Goal: Task Accomplishment & Management: Manage account settings

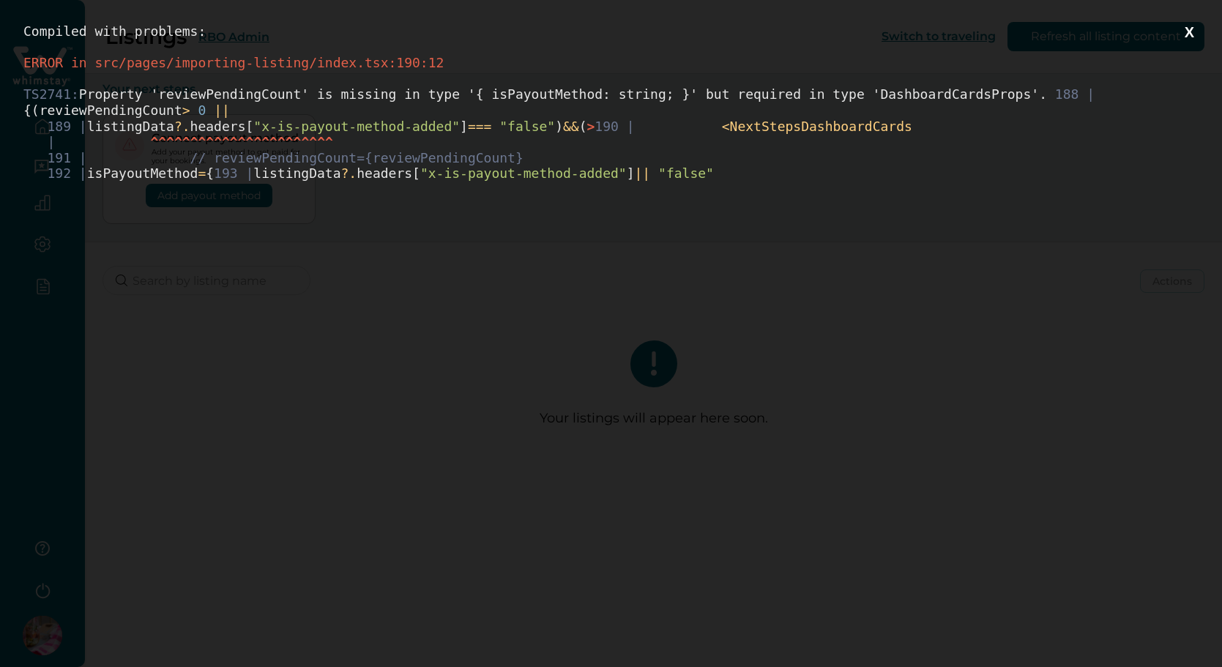
click at [1188, 27] on button "X" at bounding box center [1190, 32] width 18 height 18
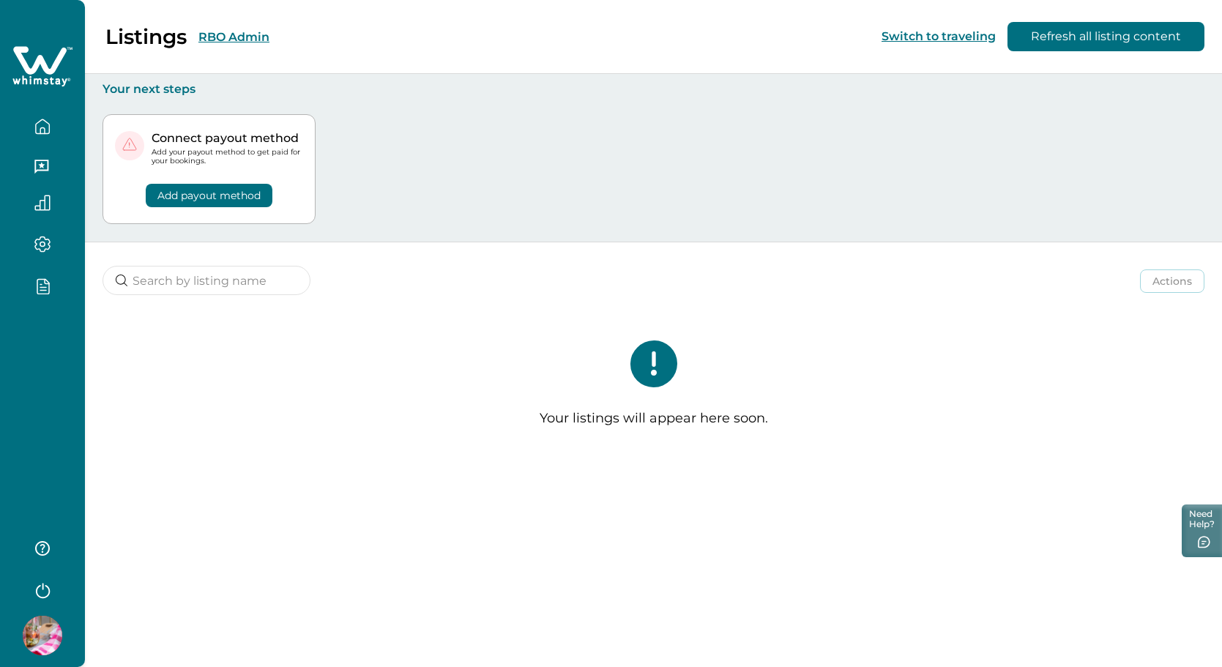
click at [57, 357] on div at bounding box center [42, 333] width 85 height 667
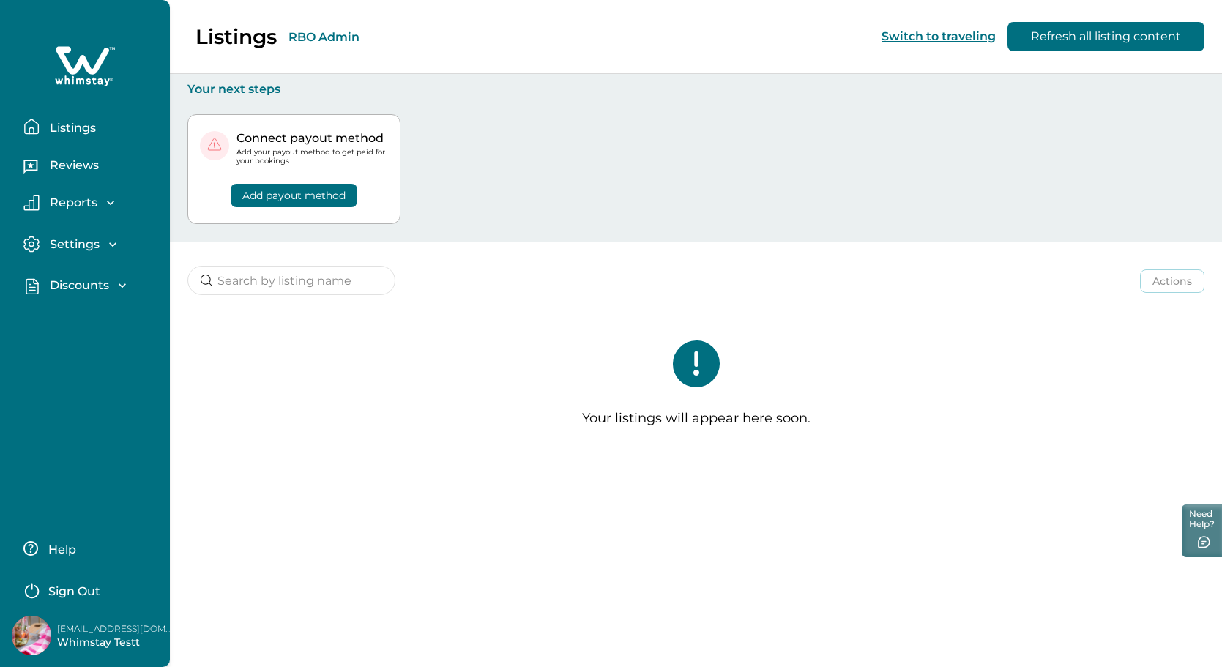
click at [81, 289] on p "Discounts" at bounding box center [77, 285] width 64 height 15
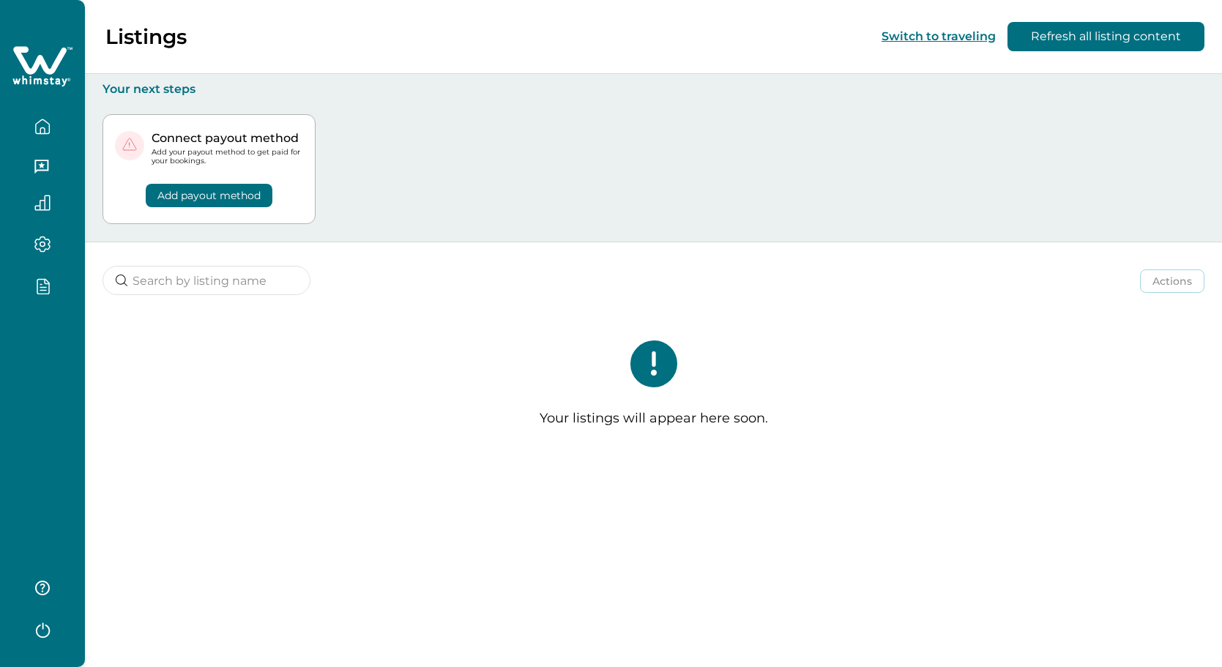
click at [48, 363] on div at bounding box center [42, 333] width 85 height 667
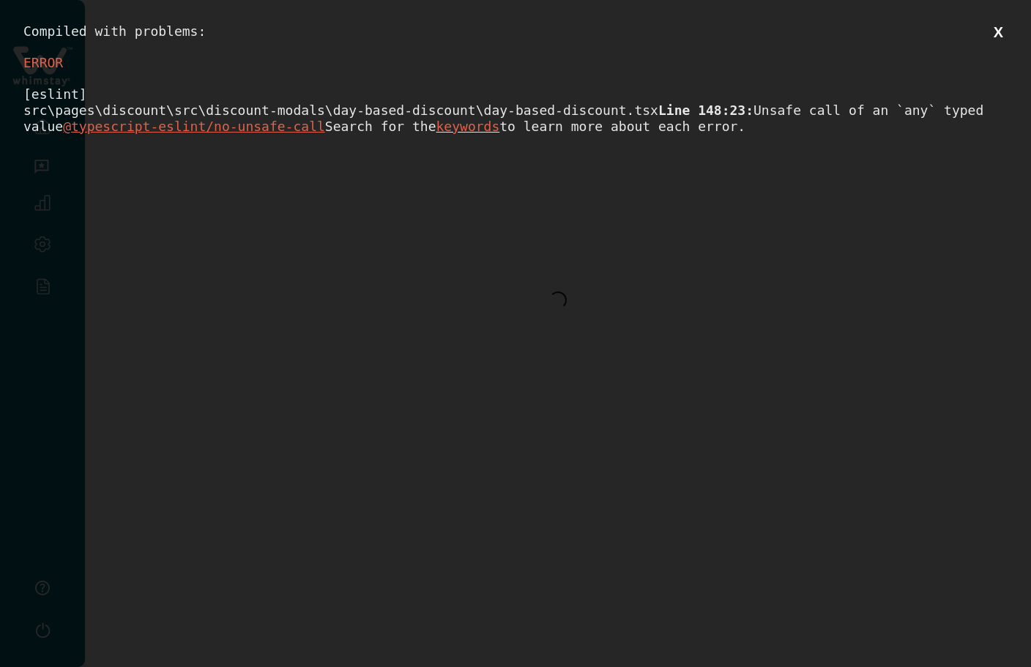
click at [995, 25] on button "X" at bounding box center [998, 32] width 18 height 18
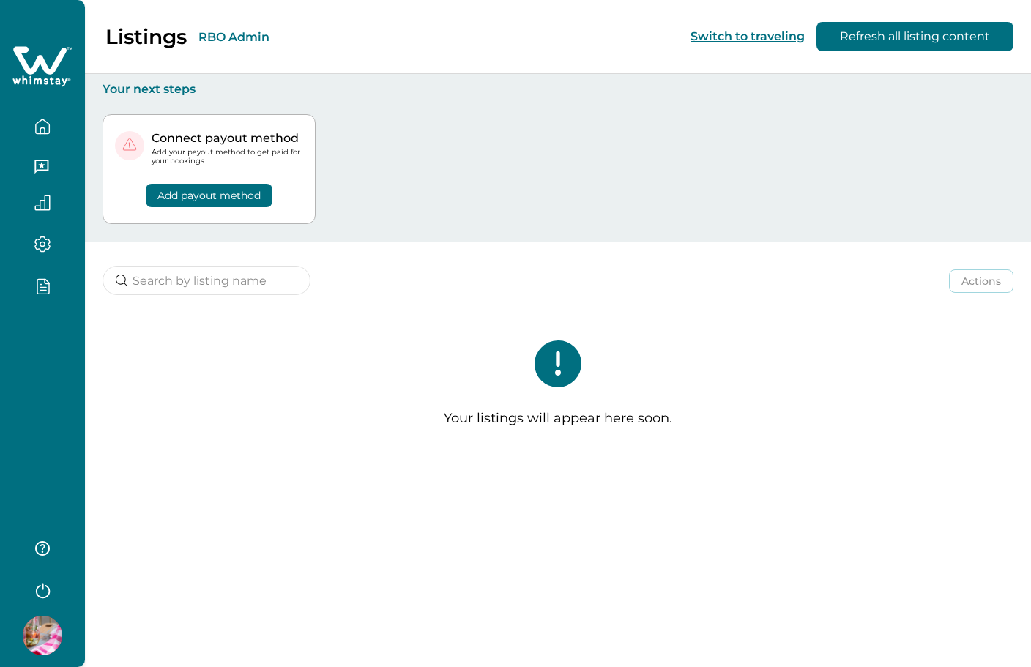
drag, startPoint x: 61, startPoint y: 359, endPoint x: 55, endPoint y: 390, distance: 32.0
click at [60, 359] on div at bounding box center [42, 333] width 85 height 667
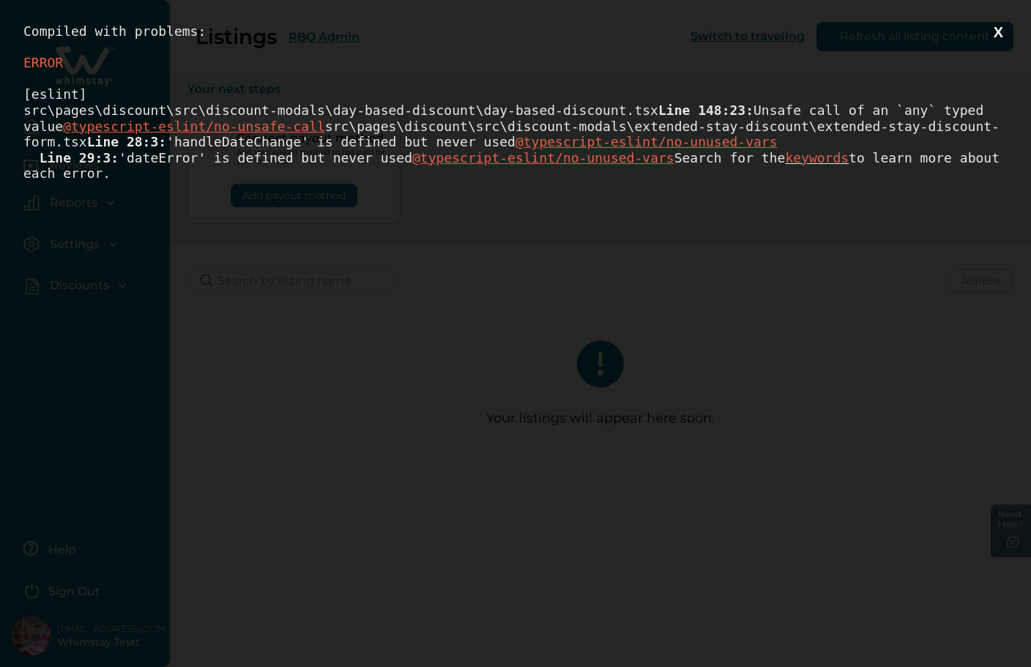
click at [859, 666] on div "Compiled with problems: X ERROR [eslint] src\pages\discount\src\discount-modals…" at bounding box center [515, 333] width 1031 height 667
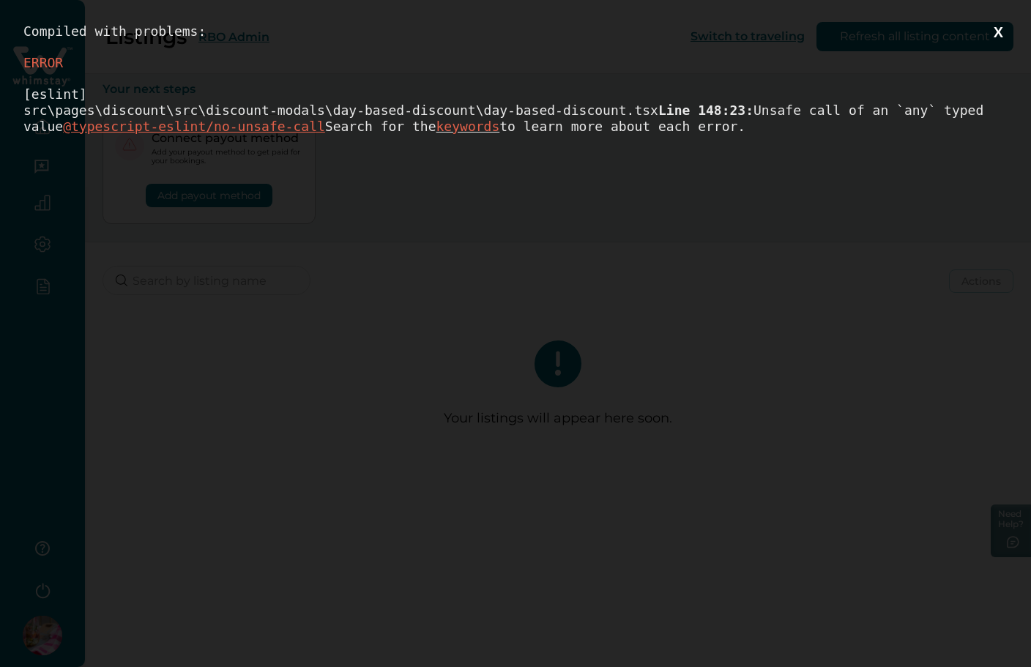
click at [998, 36] on button "X" at bounding box center [998, 32] width 18 height 18
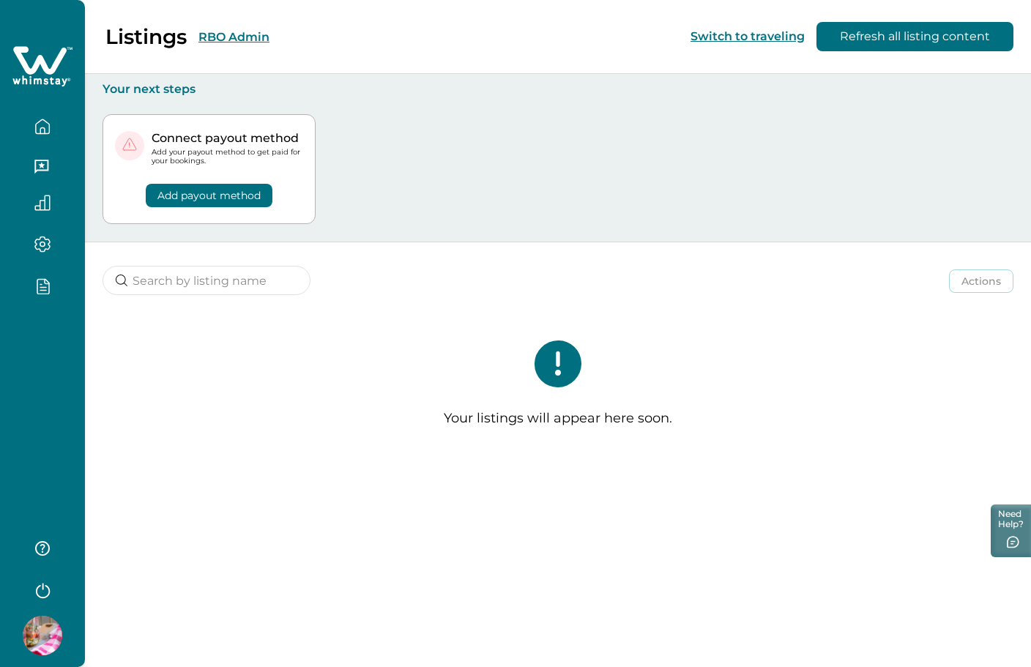
click at [70, 352] on div at bounding box center [42, 333] width 85 height 667
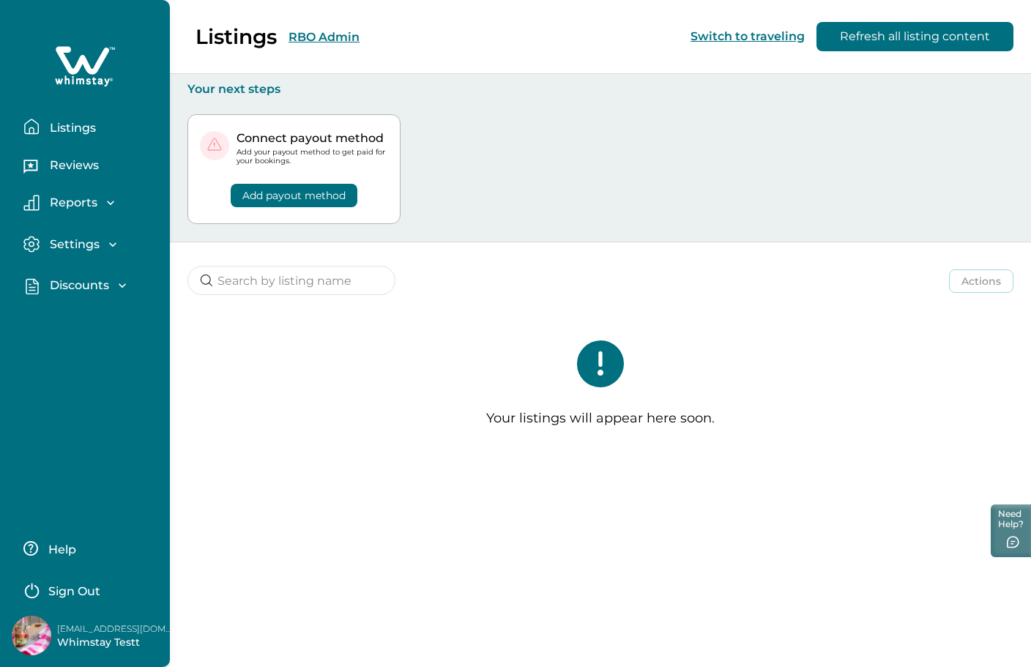
click at [81, 275] on div "Discounts Discounts Properties" at bounding box center [85, 286] width 146 height 42
click at [88, 280] on p "Discounts" at bounding box center [77, 285] width 64 height 15
click at [78, 309] on button "Discounts" at bounding box center [101, 317] width 135 height 29
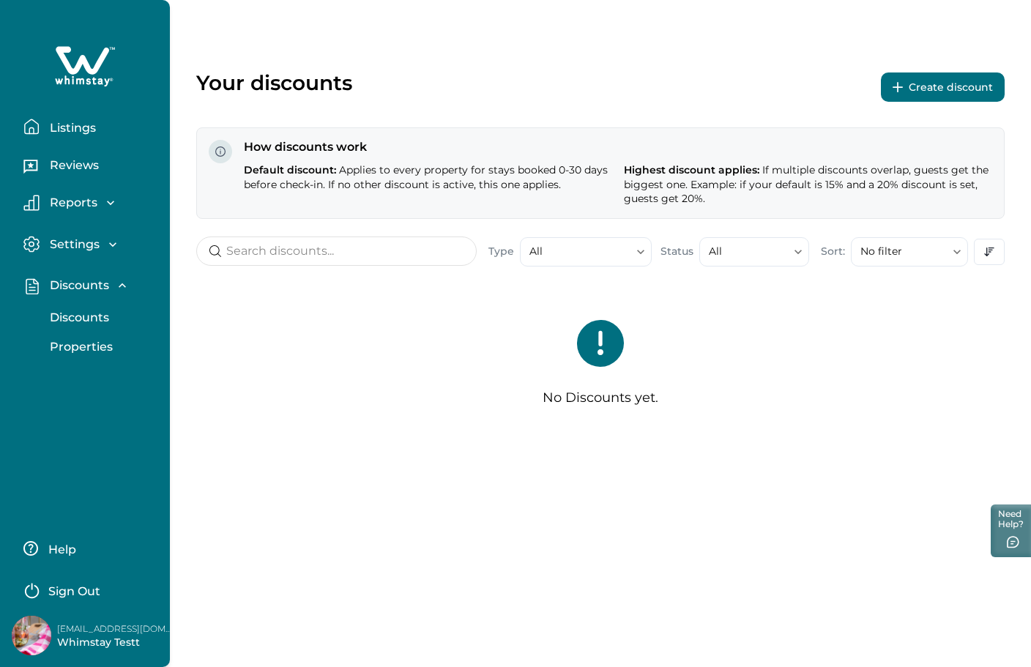
click at [61, 127] on p "Listings" at bounding box center [70, 128] width 51 height 15
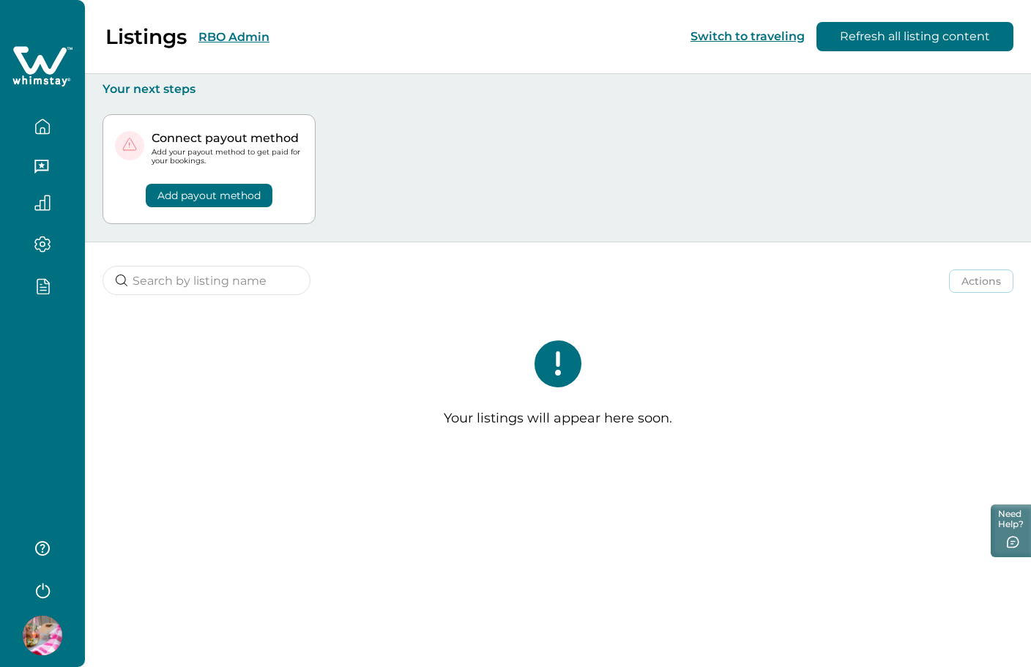
click at [338, 37] on div "Listings RBO Admin Switch to traveling Refresh all listing content" at bounding box center [515, 37] width 1031 height 74
click at [251, 32] on button "RBO Admin" at bounding box center [233, 37] width 71 height 14
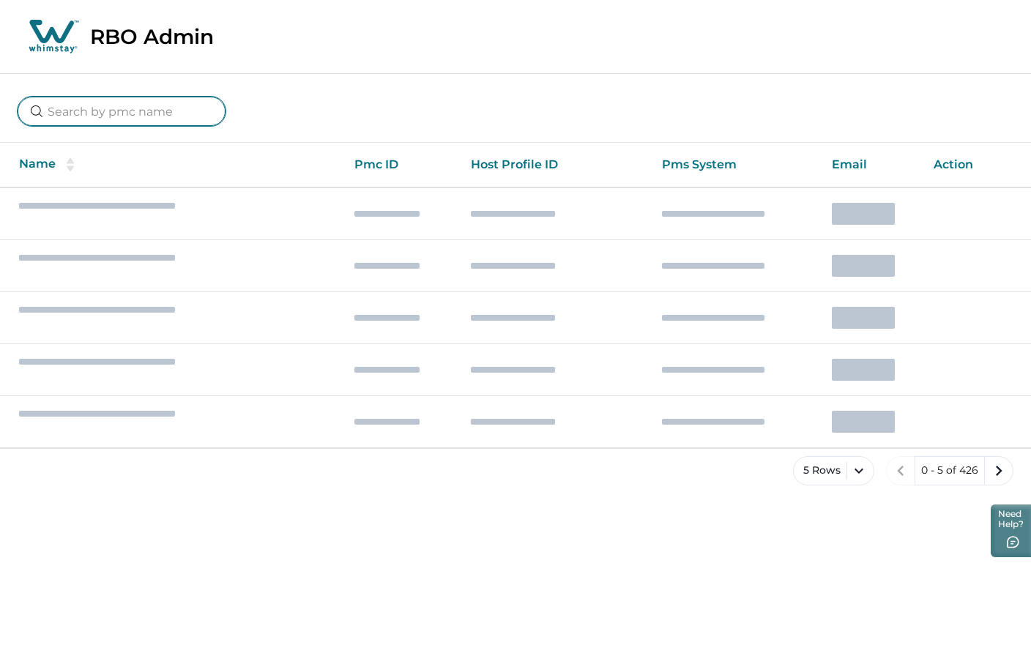
click at [146, 113] on input at bounding box center [122, 111] width 208 height 29
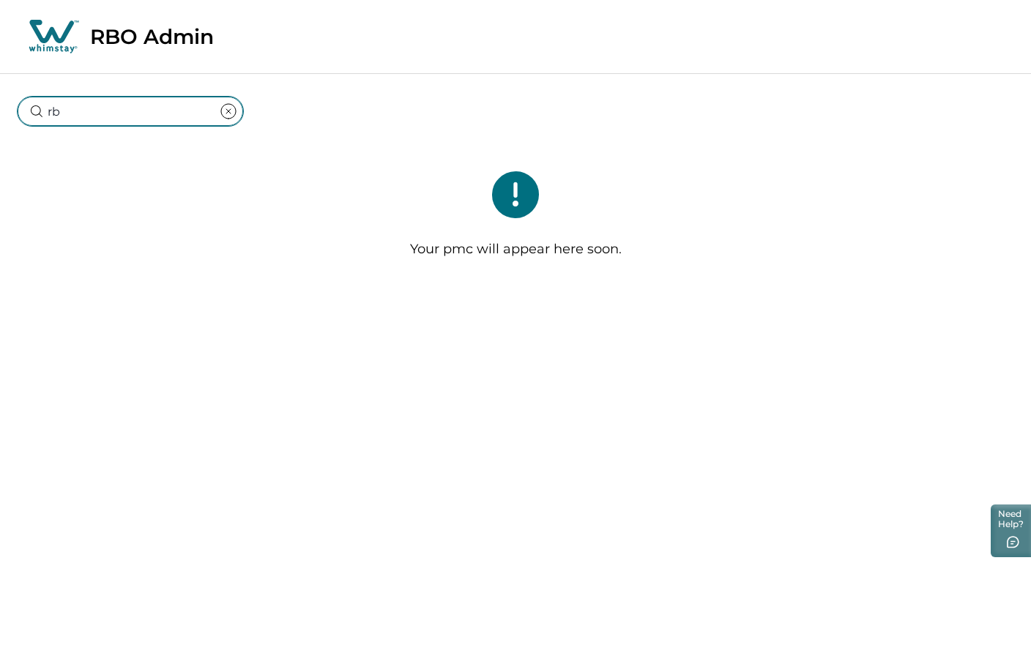
type input "r"
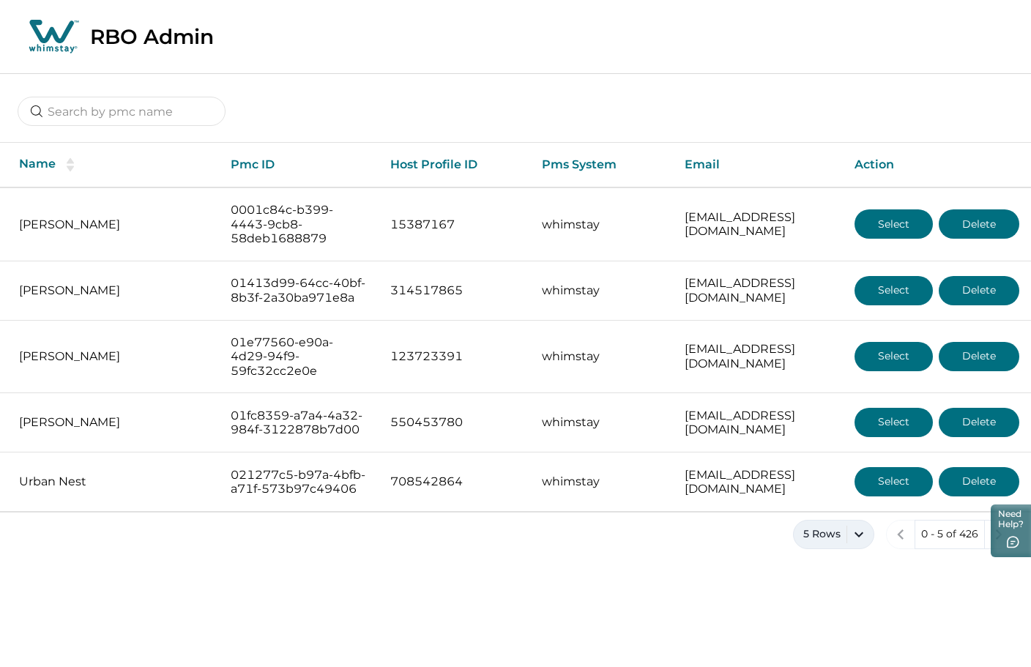
click at [850, 549] on button "5 Rows" at bounding box center [833, 534] width 81 height 29
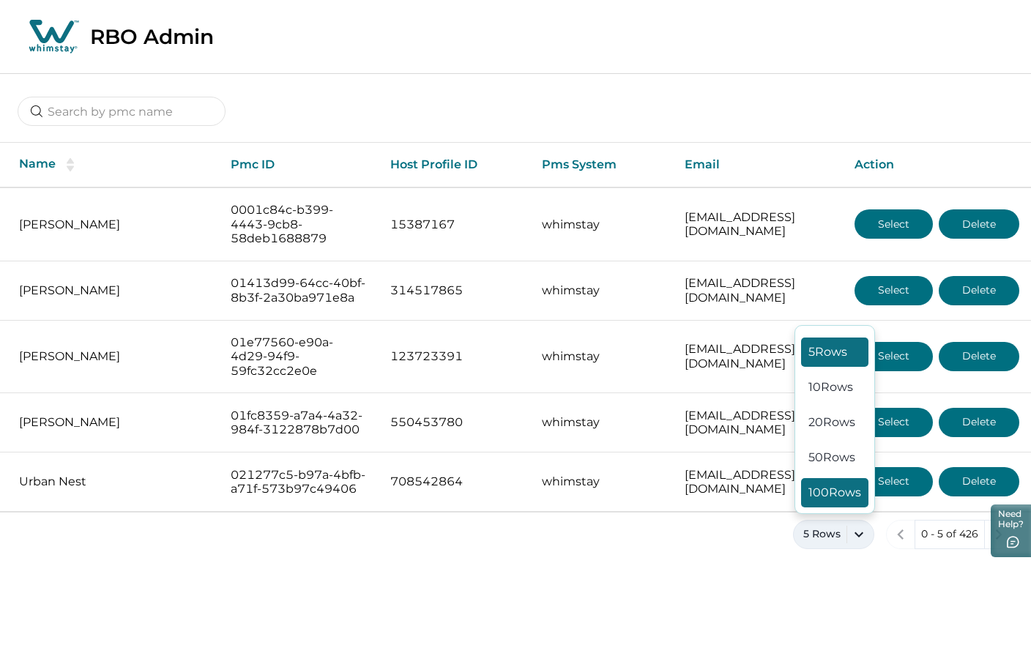
click at [825, 508] on button "100 Rows" at bounding box center [834, 492] width 67 height 29
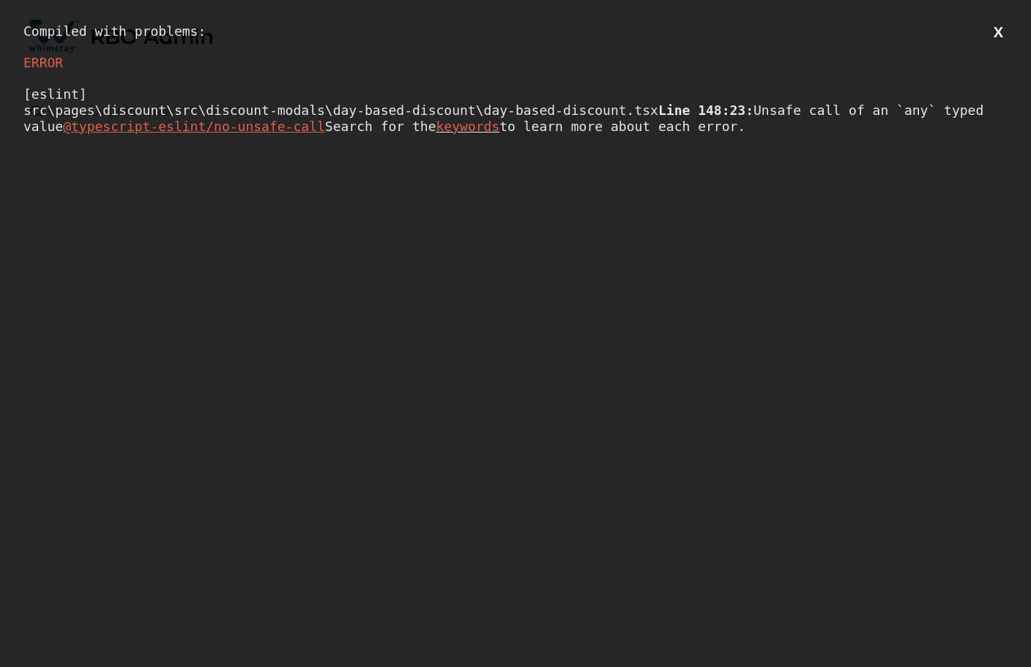
click at [998, 34] on button "X" at bounding box center [998, 32] width 18 height 18
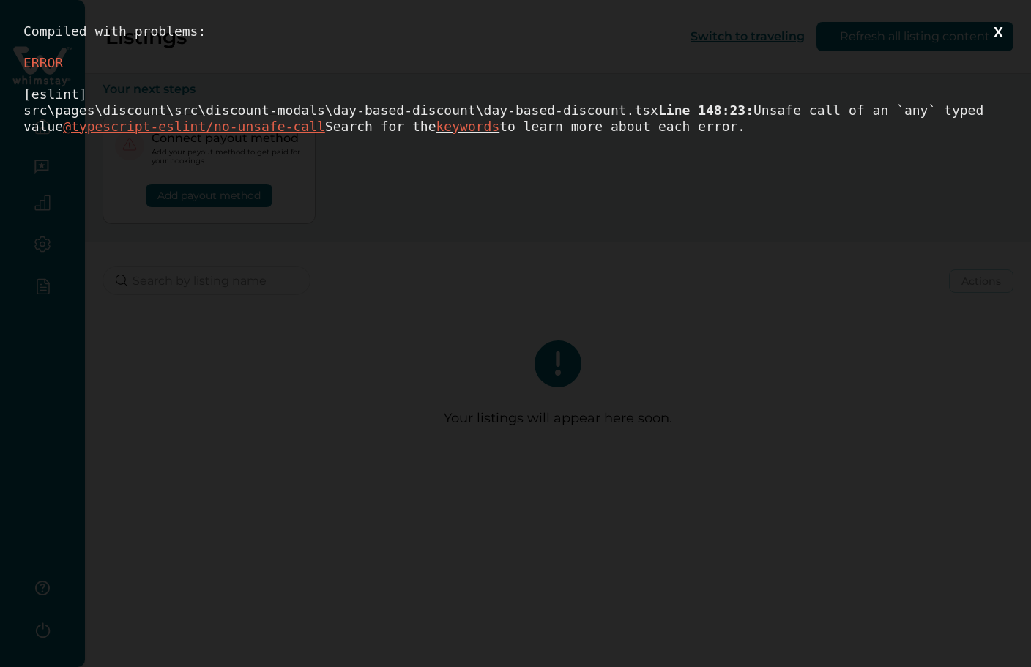
click at [1001, 32] on button "X" at bounding box center [998, 32] width 18 height 18
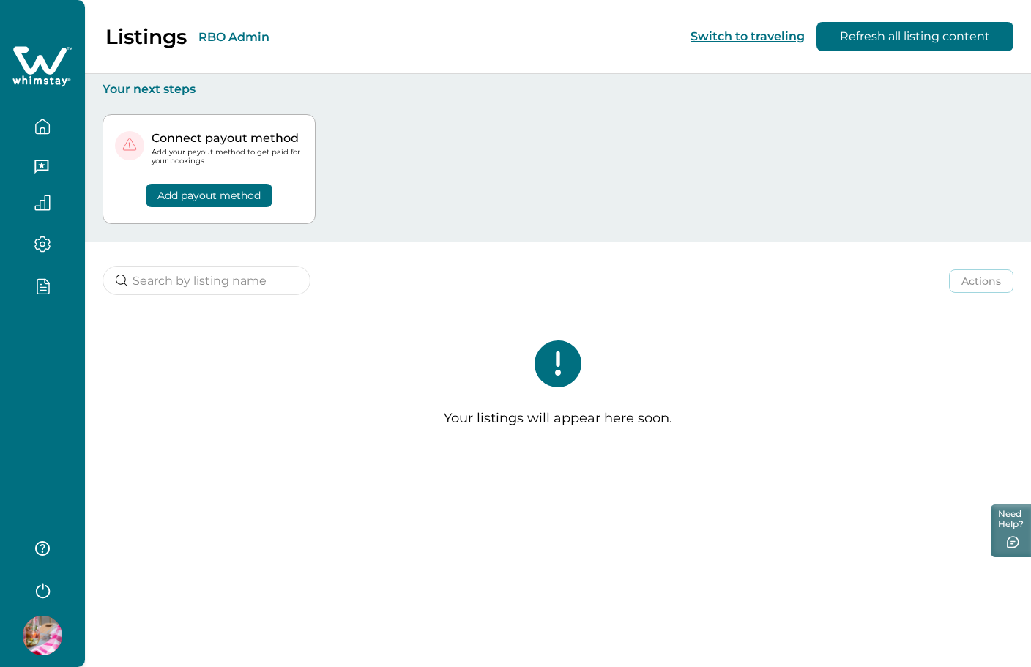
click at [73, 362] on div at bounding box center [42, 333] width 85 height 667
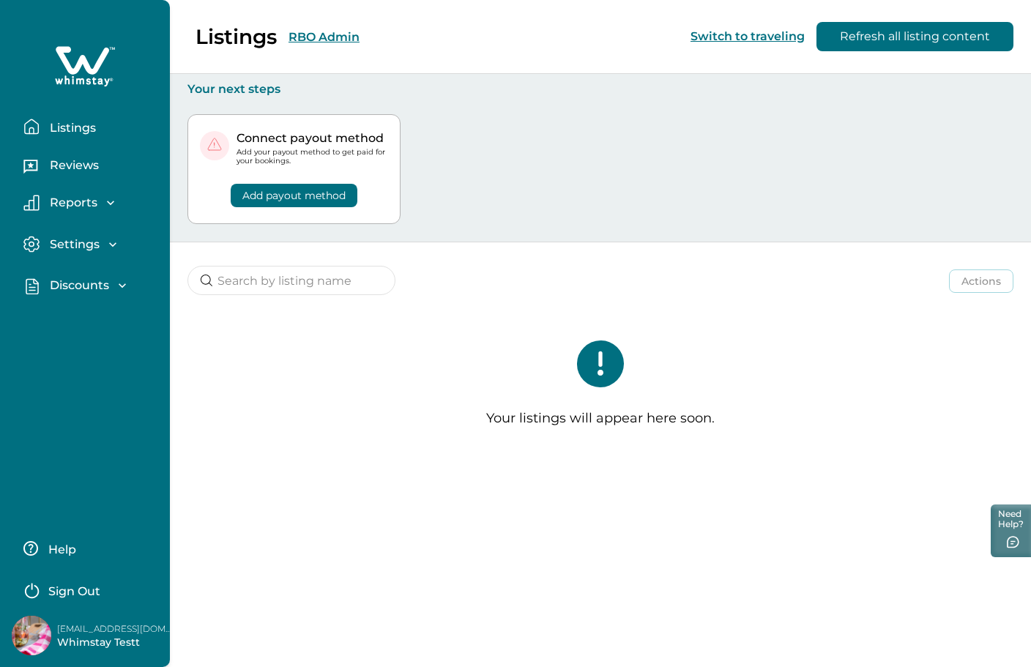
click at [86, 283] on p "Discounts" at bounding box center [77, 285] width 64 height 15
click at [79, 323] on p "Discounts" at bounding box center [77, 318] width 64 height 15
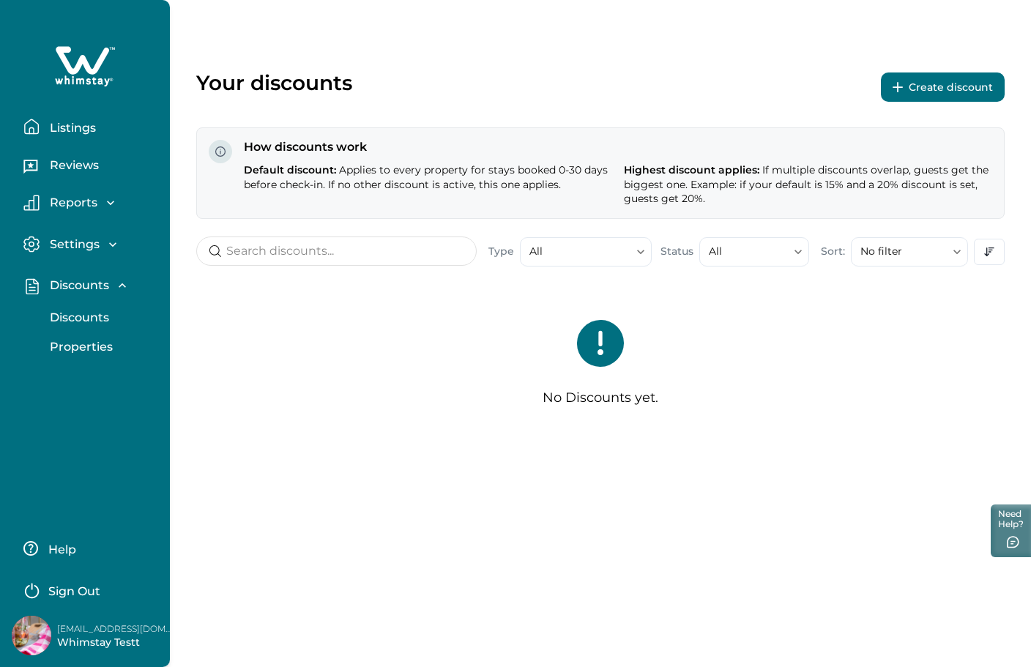
click at [75, 345] on p "Properties" at bounding box center [78, 347] width 67 height 15
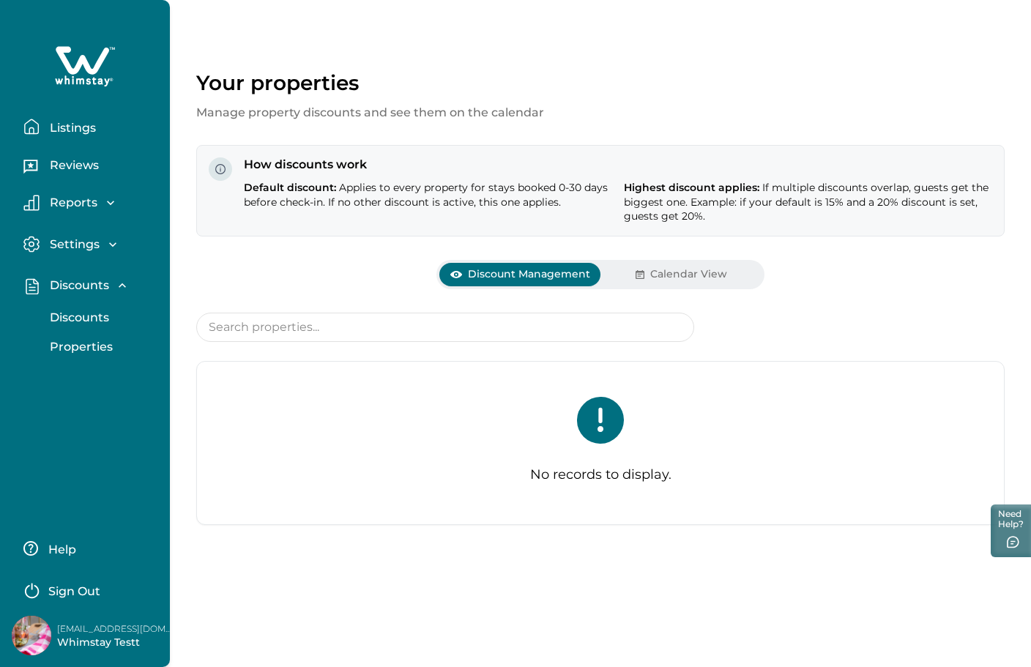
click at [81, 166] on p "Reviews" at bounding box center [71, 165] width 53 height 15
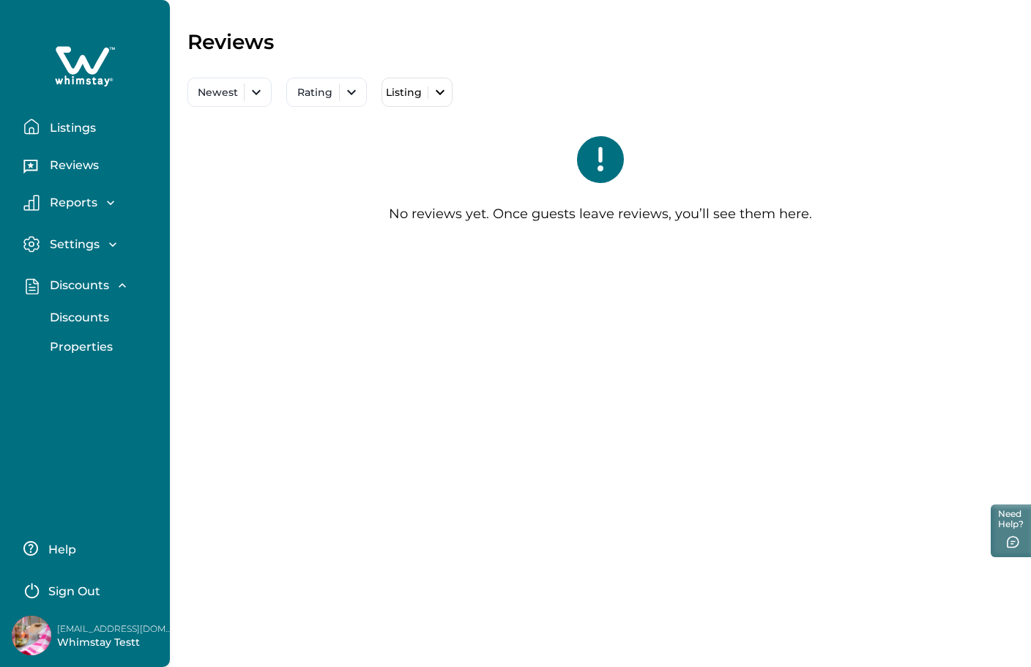
click at [80, 125] on p "Listings" at bounding box center [70, 128] width 51 height 15
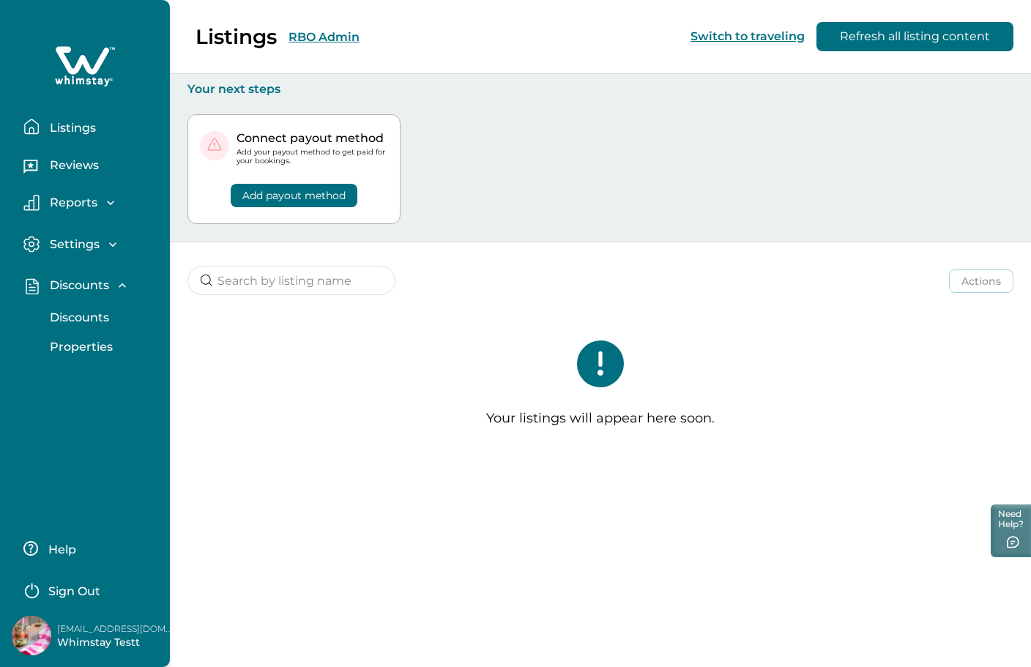
click at [310, 35] on div "Listings RBO Admin Switch to traveling Refresh all listing content" at bounding box center [515, 37] width 1031 height 74
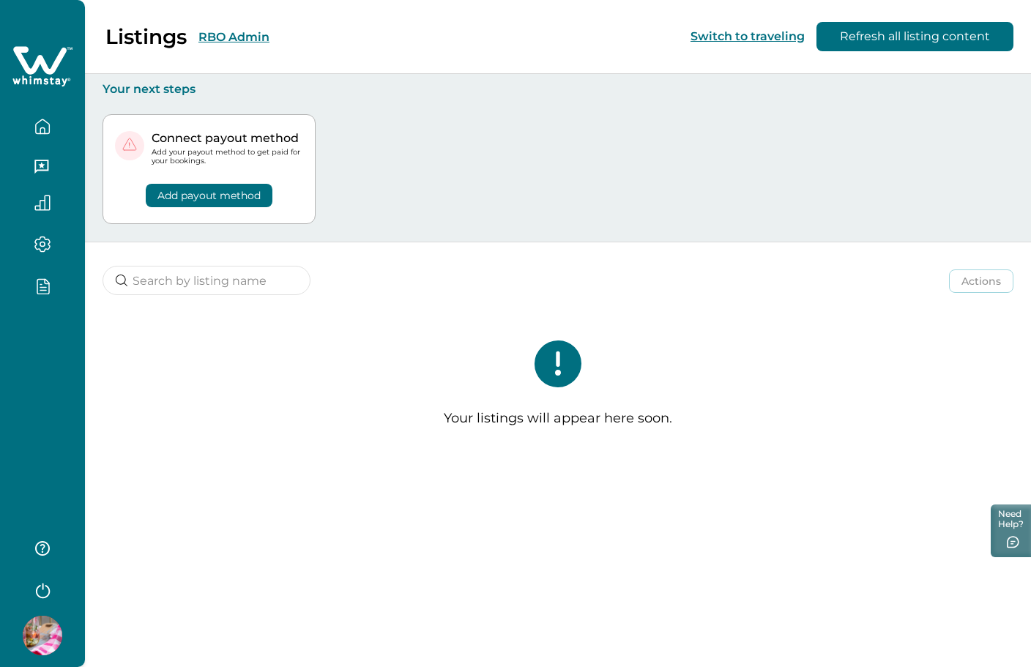
click at [247, 42] on button "RBO Admin" at bounding box center [233, 37] width 71 height 14
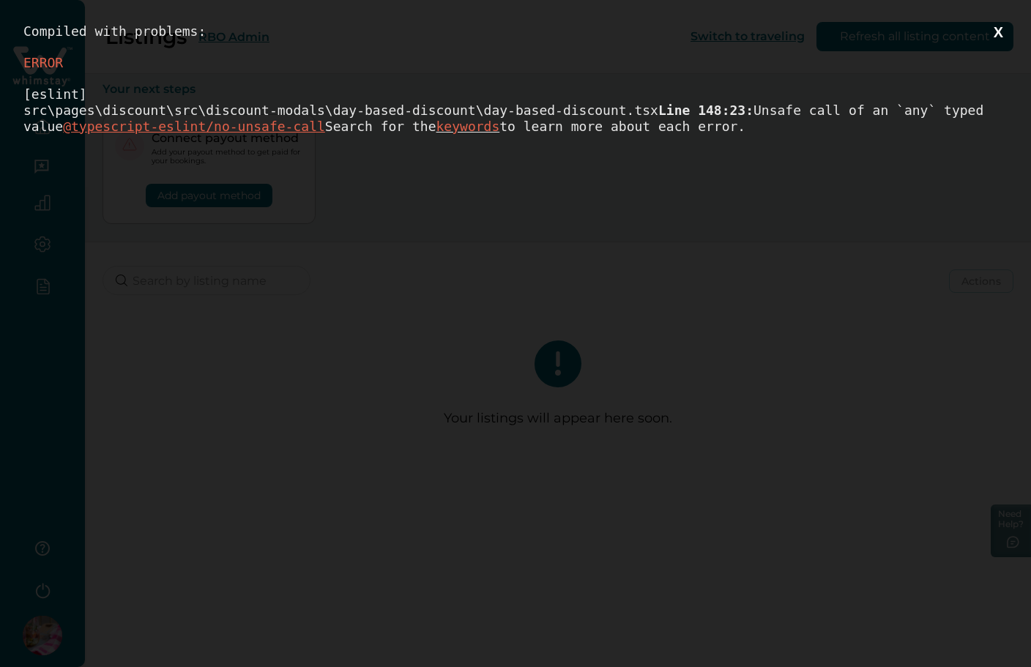
click at [1000, 37] on button "X" at bounding box center [998, 32] width 18 height 18
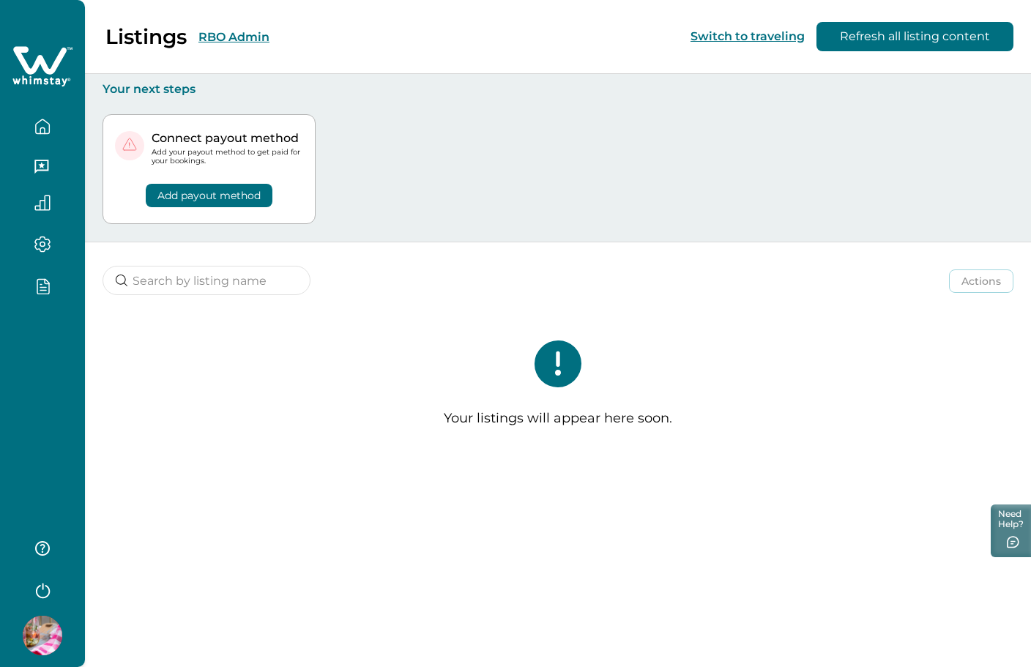
click at [48, 126] on icon "button" at bounding box center [42, 127] width 16 height 16
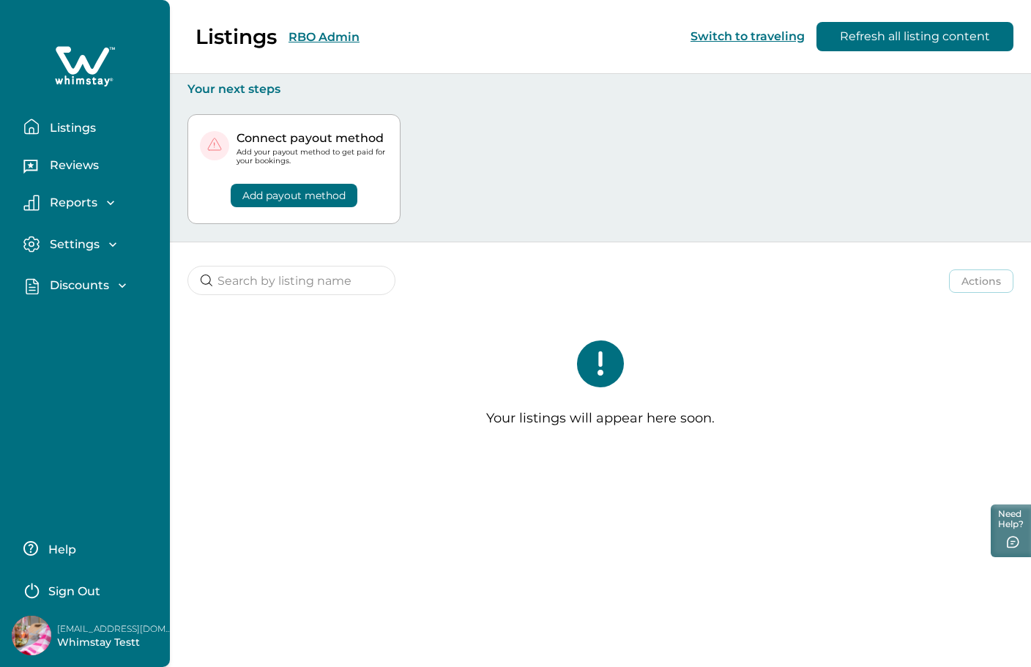
click at [86, 289] on p "Discounts" at bounding box center [77, 285] width 64 height 15
click at [86, 319] on p "Discounts" at bounding box center [77, 318] width 64 height 15
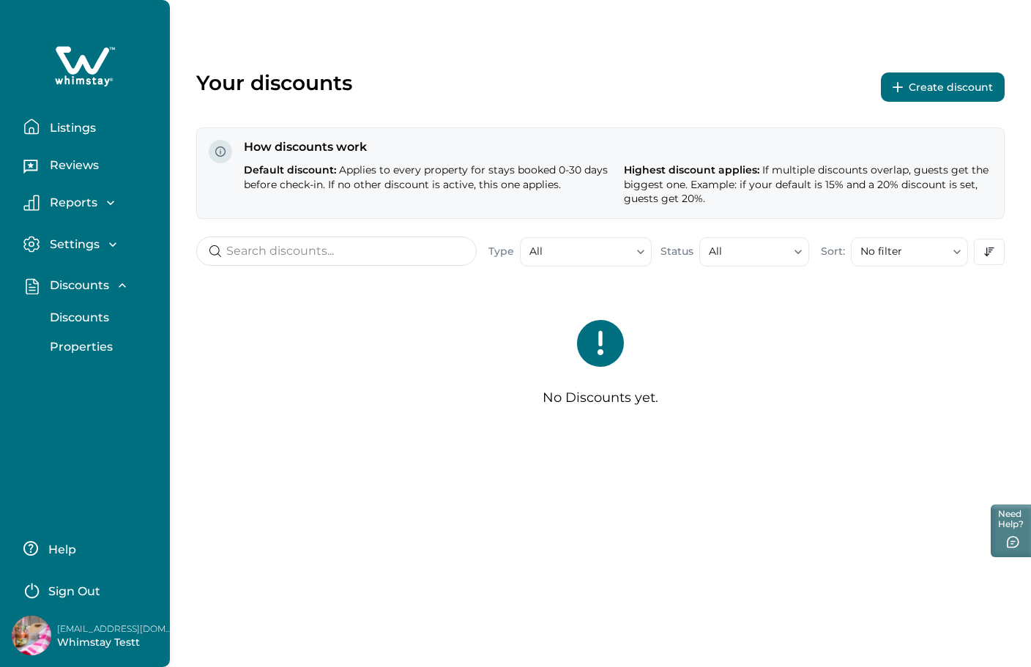
click at [935, 83] on button "Create discount" at bounding box center [943, 87] width 124 height 29
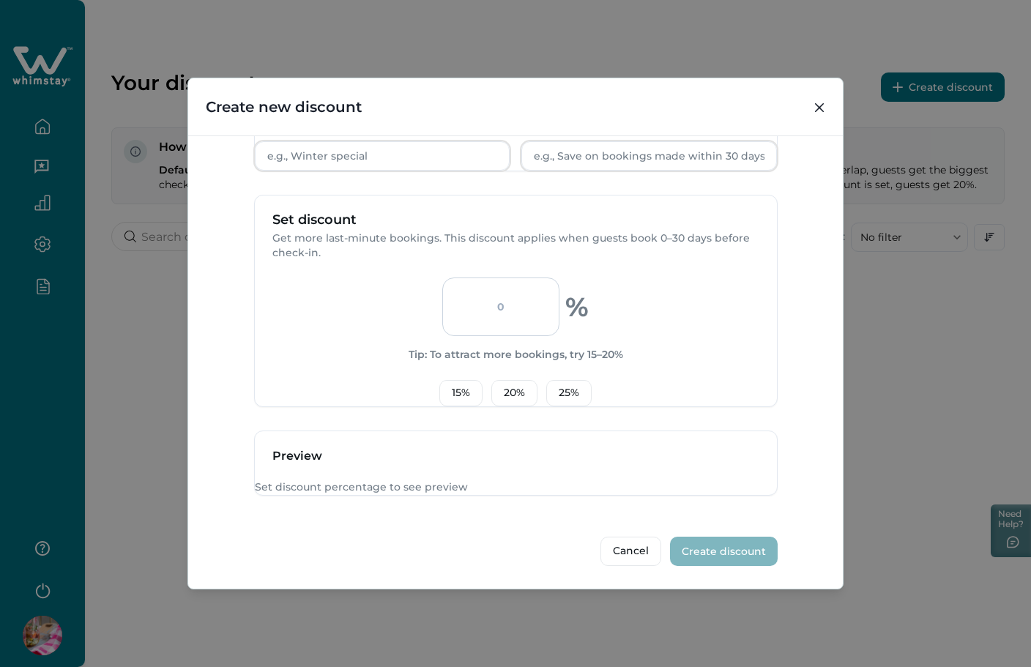
scroll to position [308, 0]
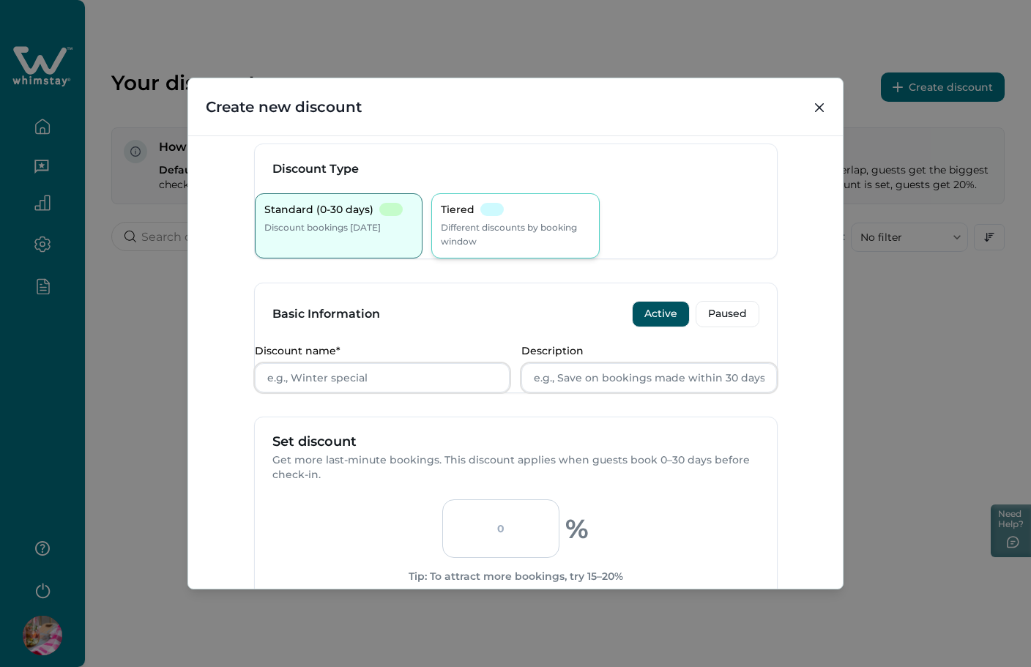
click at [464, 239] on p "Different discounts by booking window" at bounding box center [515, 234] width 149 height 29
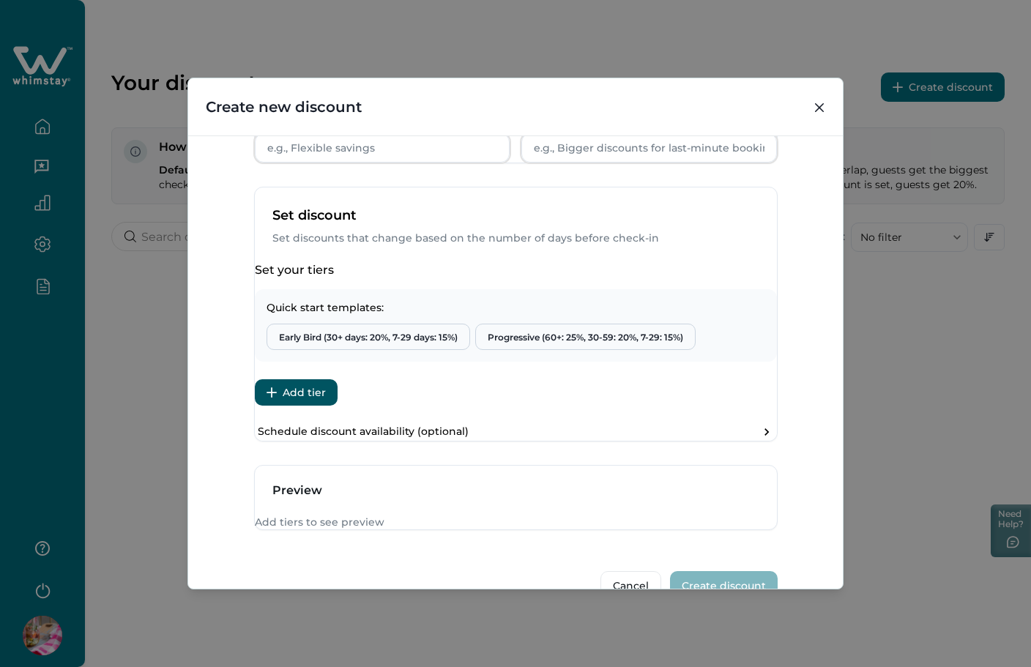
scroll to position [59, 0]
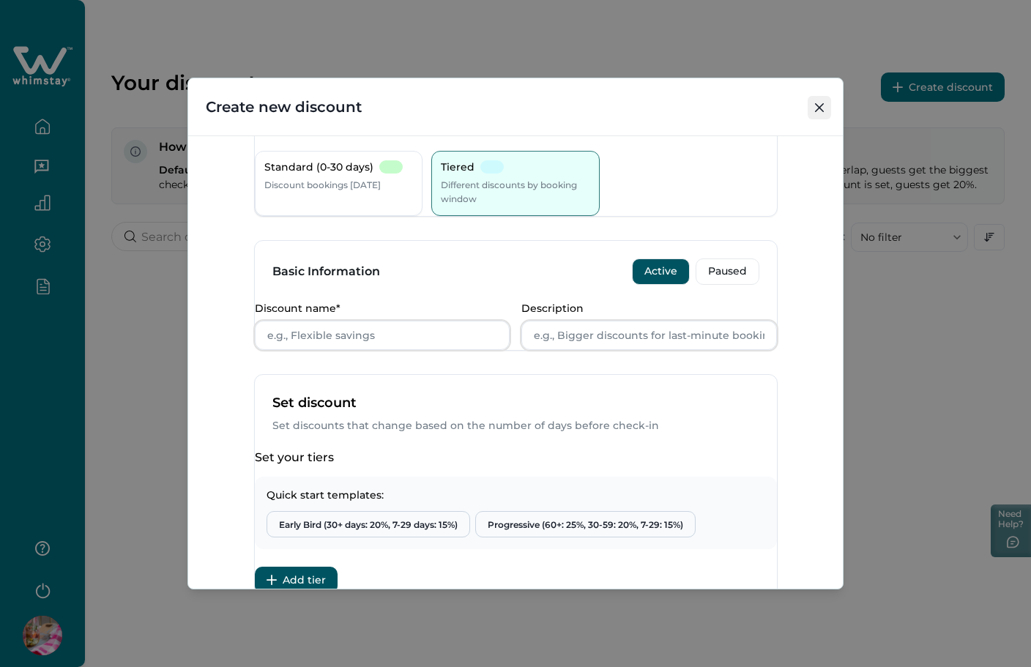
click at [814, 111] on button "Close" at bounding box center [819, 107] width 23 height 23
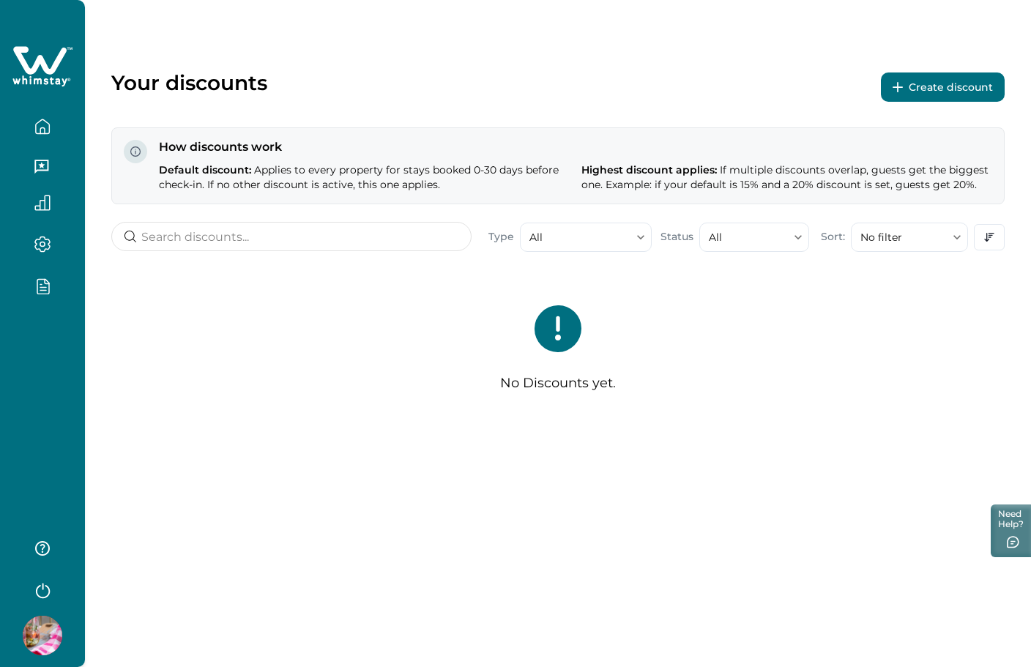
click at [48, 354] on div at bounding box center [42, 333] width 85 height 667
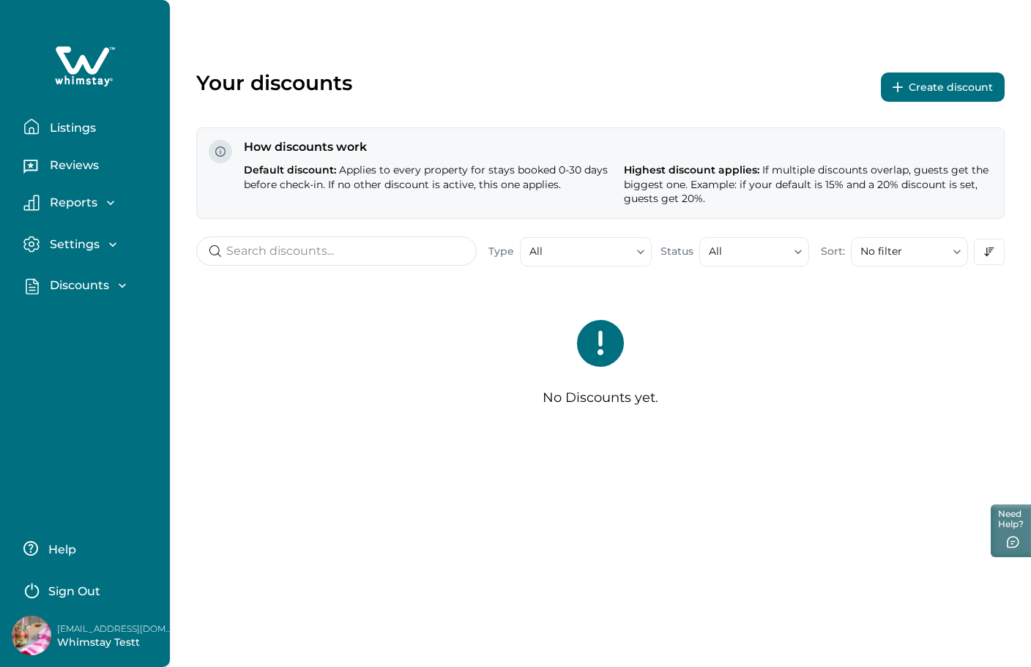
click at [77, 124] on p "Listings" at bounding box center [70, 128] width 51 height 15
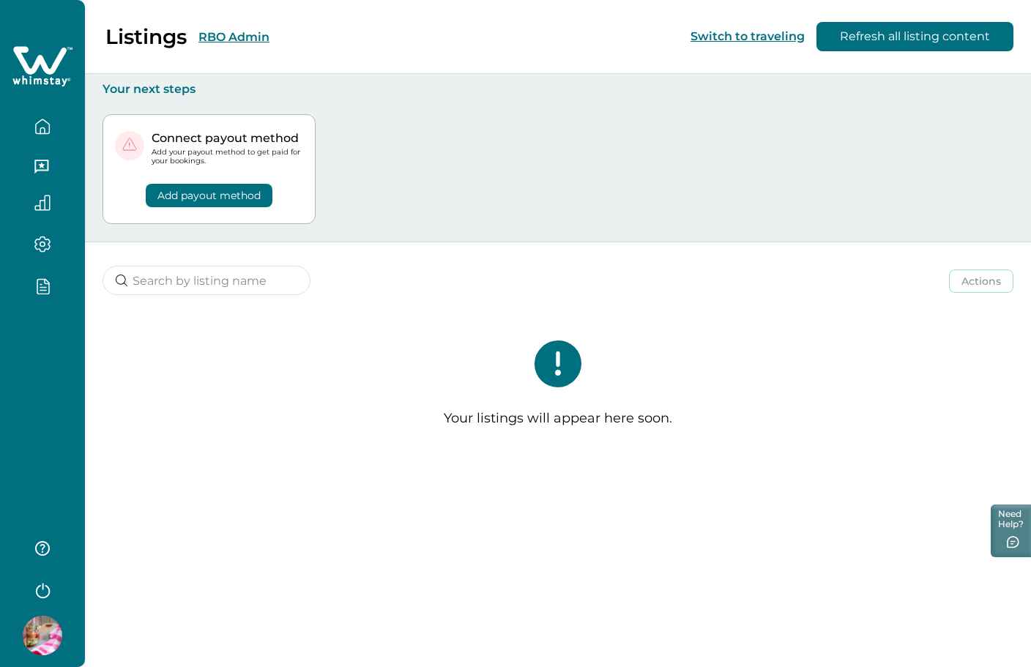
click at [322, 38] on div "Listings RBO Admin Switch to traveling Refresh all listing content" at bounding box center [515, 37] width 1031 height 74
click at [223, 39] on button "RBO Admin" at bounding box center [233, 37] width 71 height 14
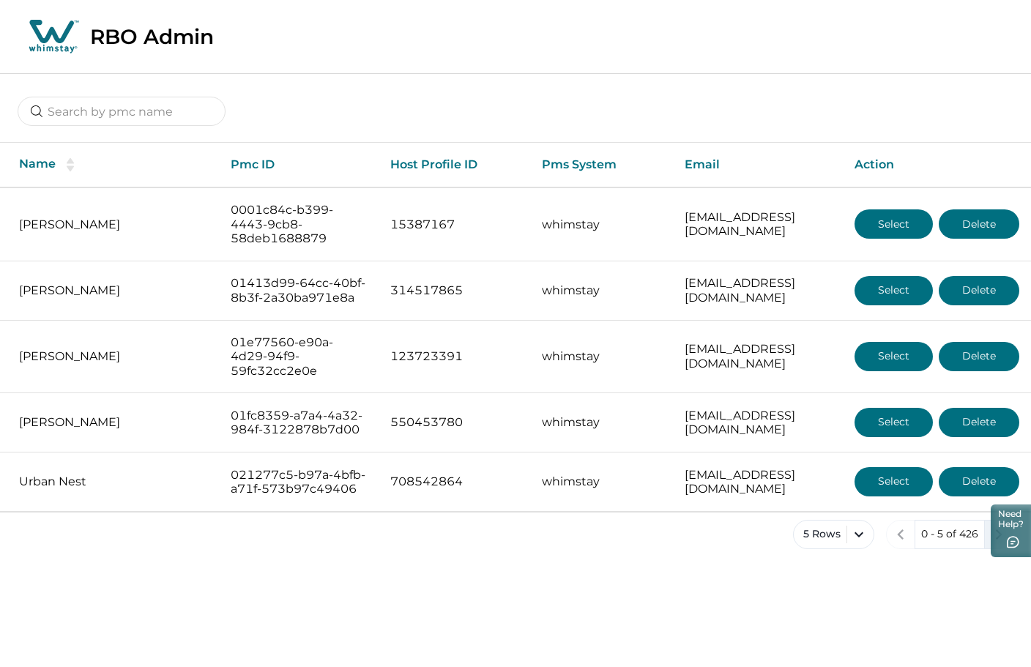
click at [997, 545] on icon "next page" at bounding box center [999, 534] width 21 height 21
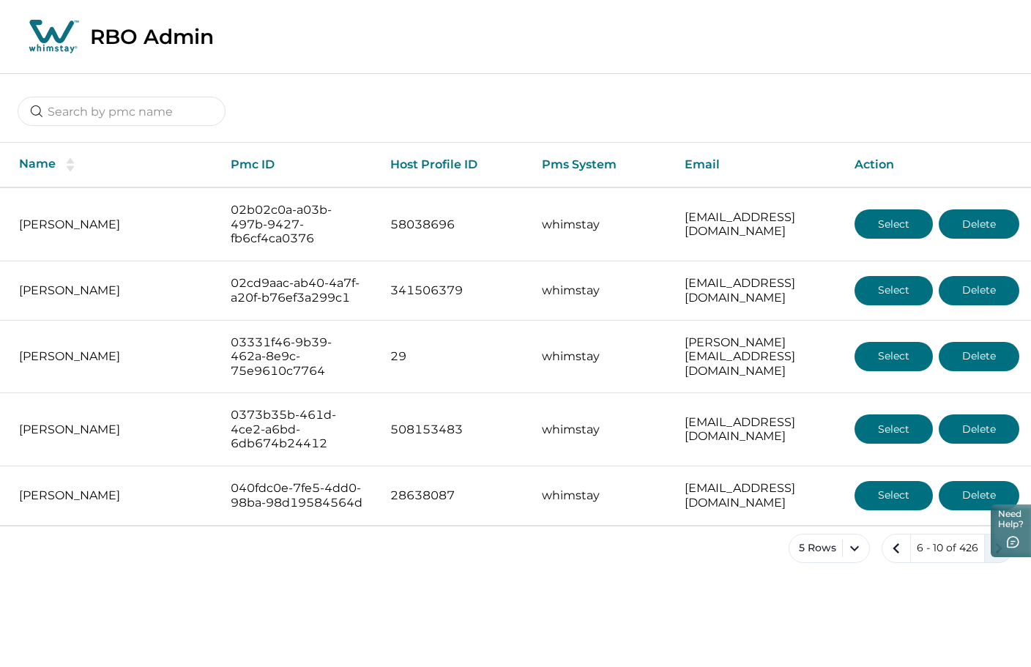
click at [1003, 559] on icon "next page" at bounding box center [999, 548] width 21 height 21
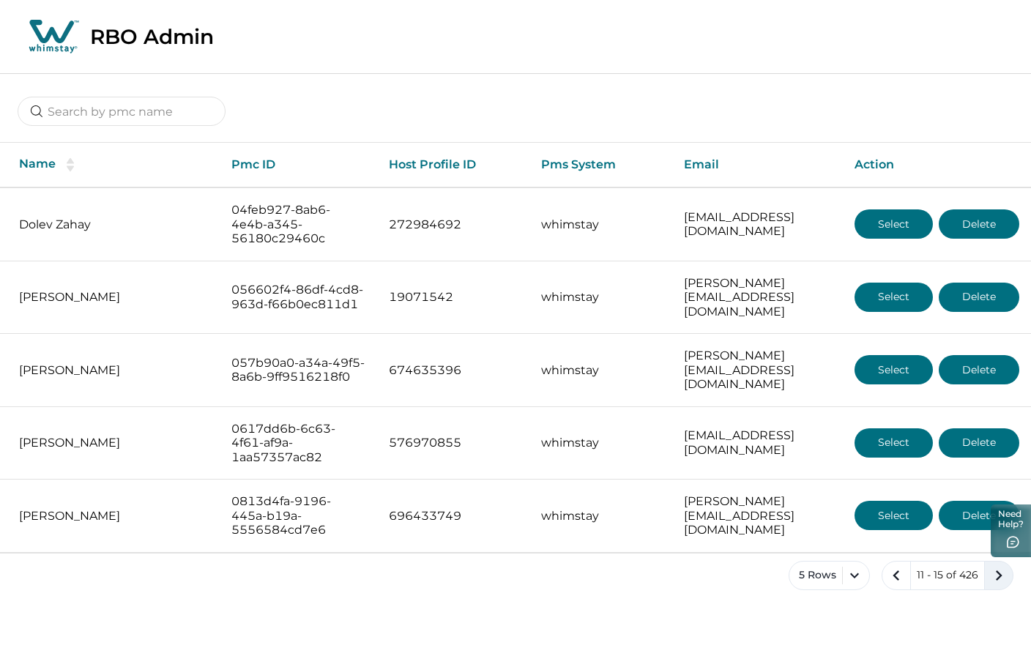
click at [998, 580] on icon "next page" at bounding box center [999, 576] width 7 height 10
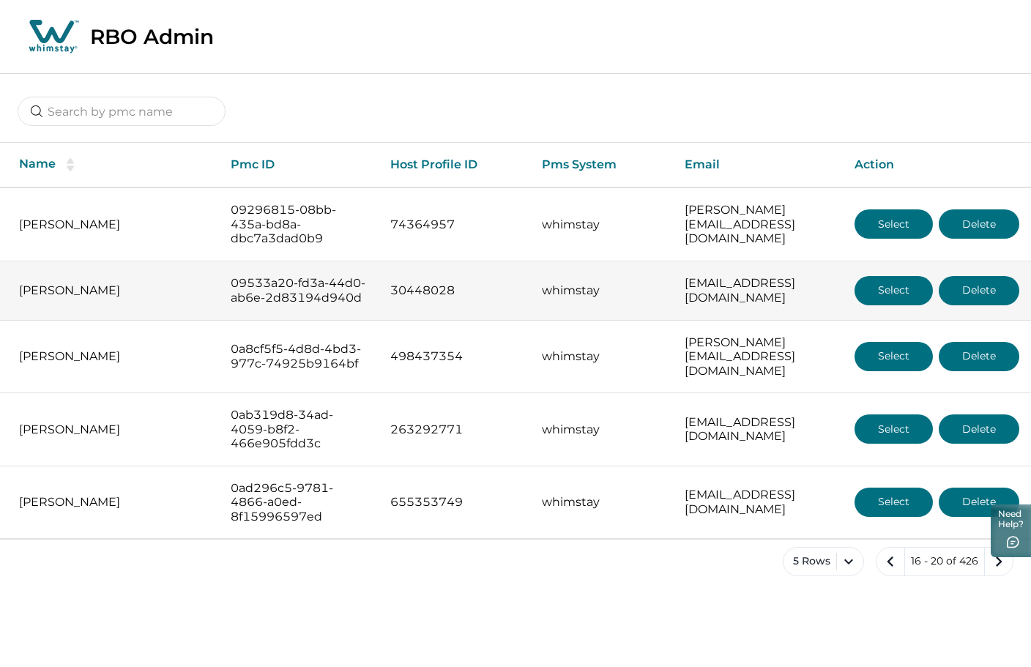
click at [892, 297] on button "Select" at bounding box center [894, 290] width 78 height 29
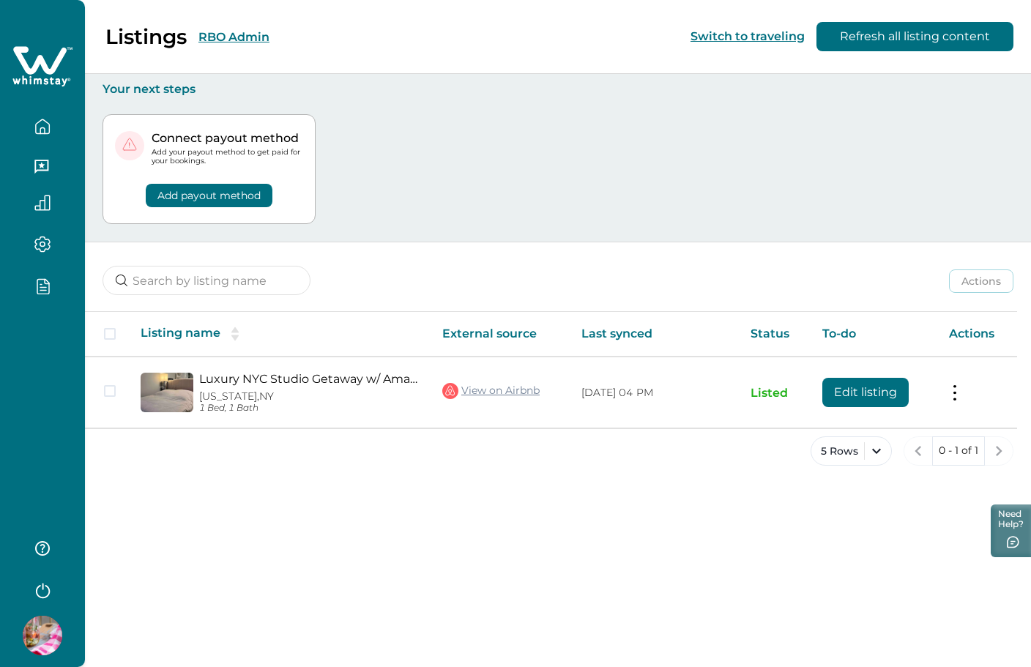
click at [36, 407] on div at bounding box center [42, 333] width 85 height 667
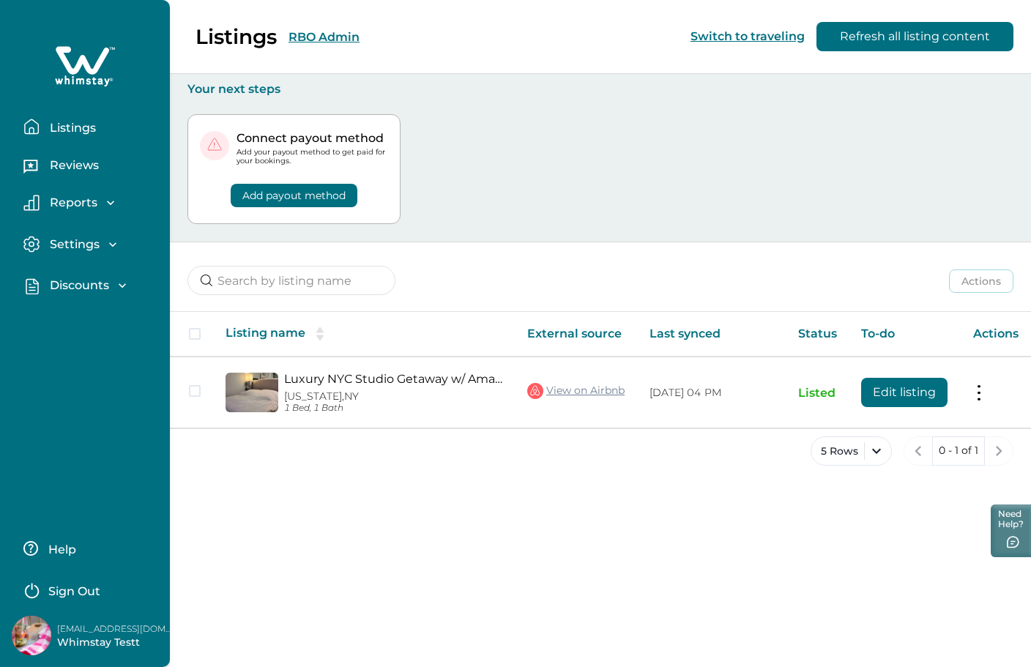
click at [84, 286] on p "Discounts" at bounding box center [77, 285] width 64 height 15
click at [75, 319] on p "Discounts" at bounding box center [77, 318] width 64 height 15
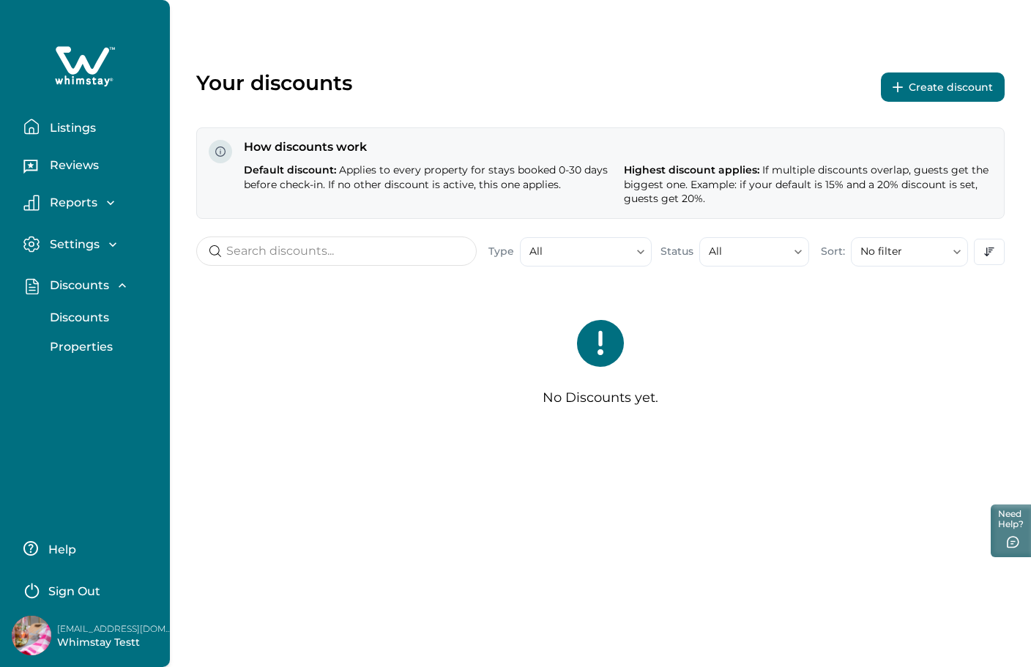
click at [71, 125] on p "Listings" at bounding box center [70, 128] width 51 height 15
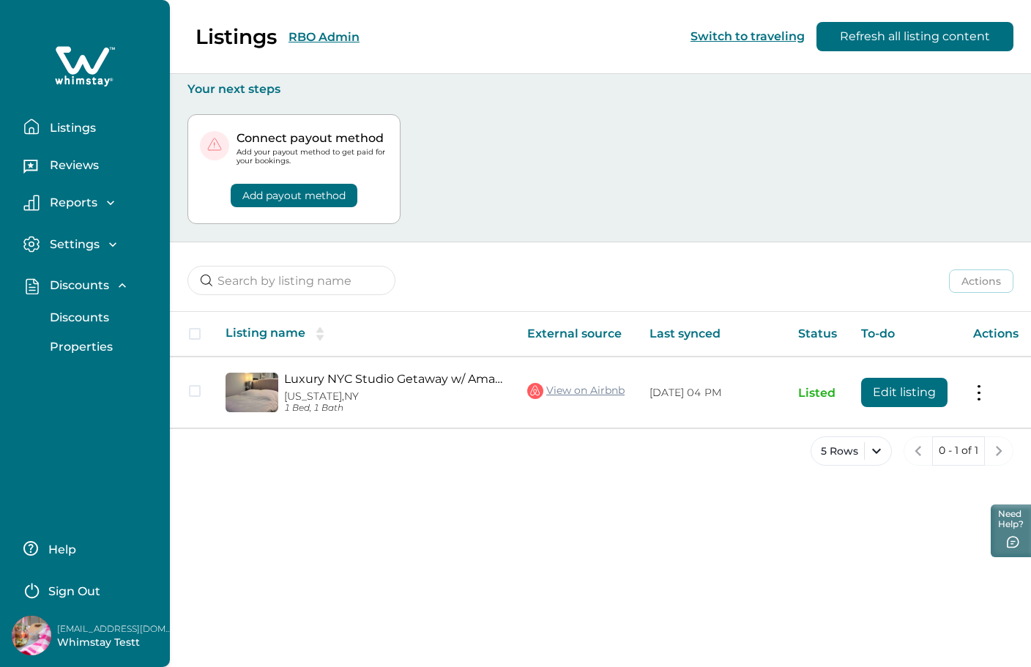
click at [83, 316] on p "Discounts" at bounding box center [77, 318] width 64 height 15
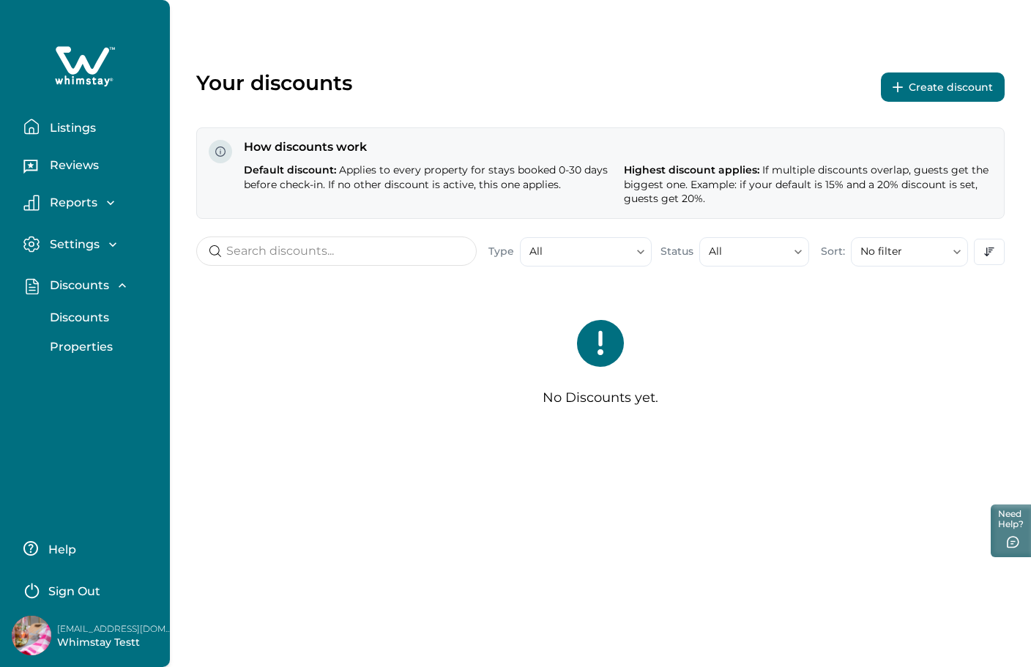
click at [934, 87] on button "Create discount" at bounding box center [943, 87] width 124 height 29
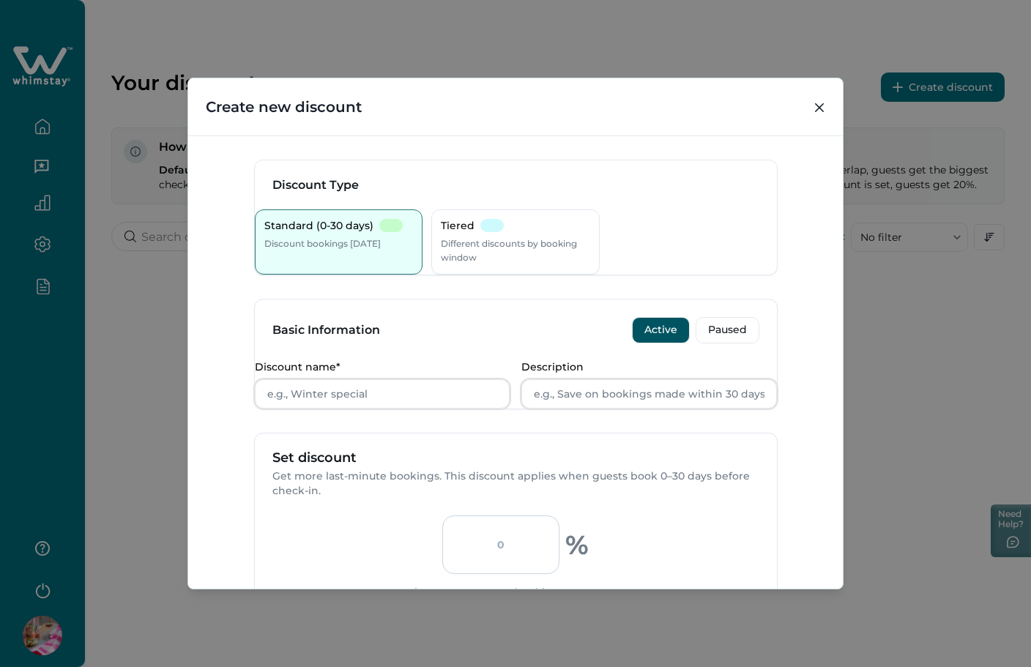
click at [174, 34] on div "Create new discount Discount Type Standard (0-30 days) Discount bookings within…" at bounding box center [515, 333] width 1031 height 667
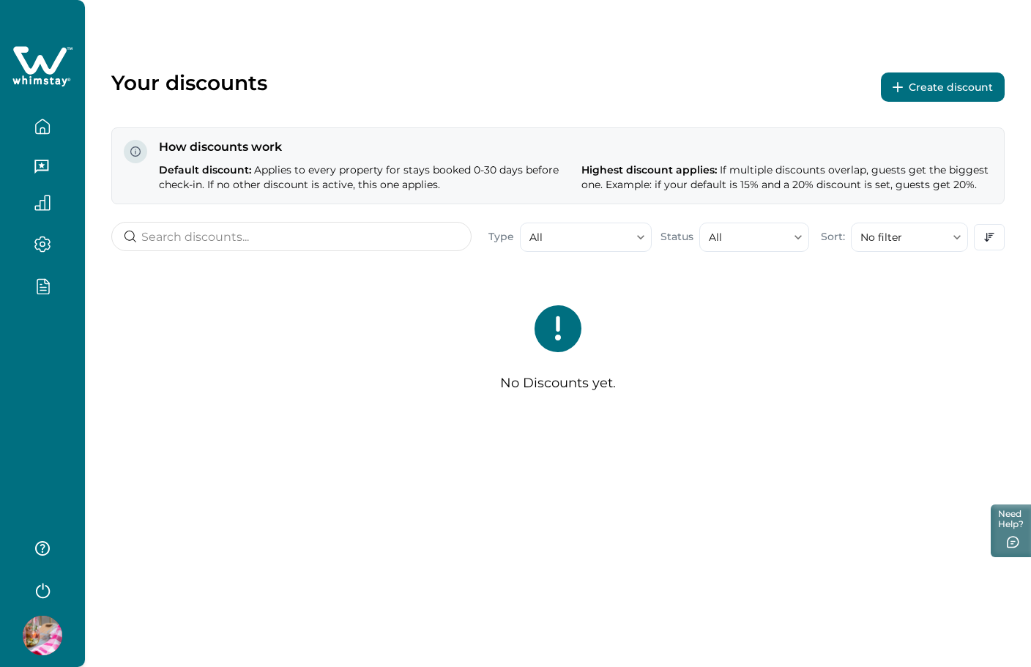
drag, startPoint x: 53, startPoint y: 336, endPoint x: 52, endPoint y: 315, distance: 21.3
click at [51, 337] on div at bounding box center [42, 333] width 85 height 667
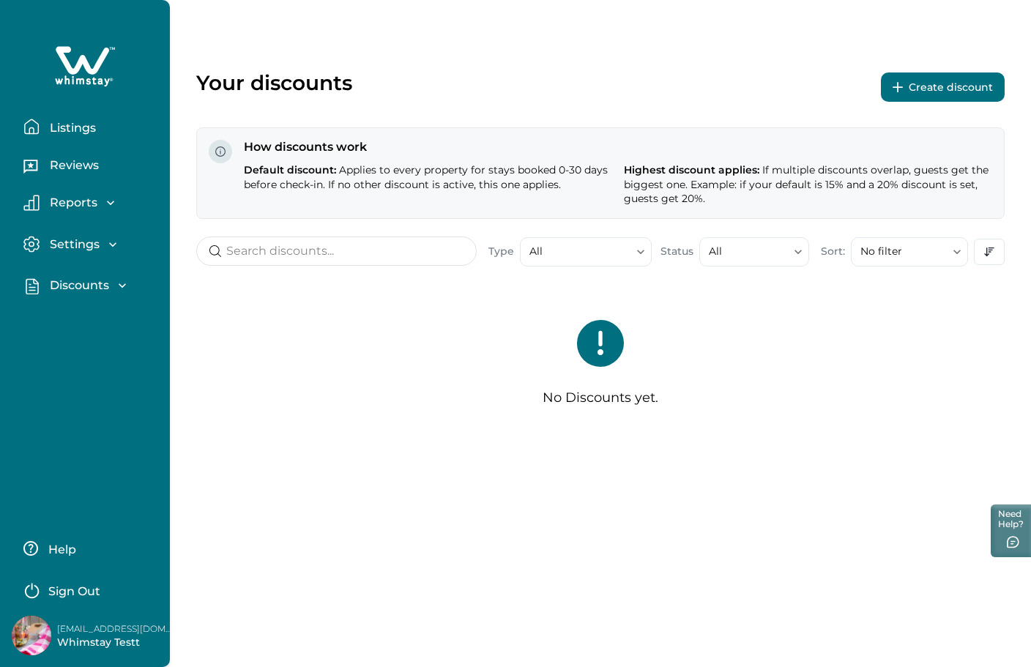
click at [68, 123] on p "Listings" at bounding box center [70, 128] width 51 height 15
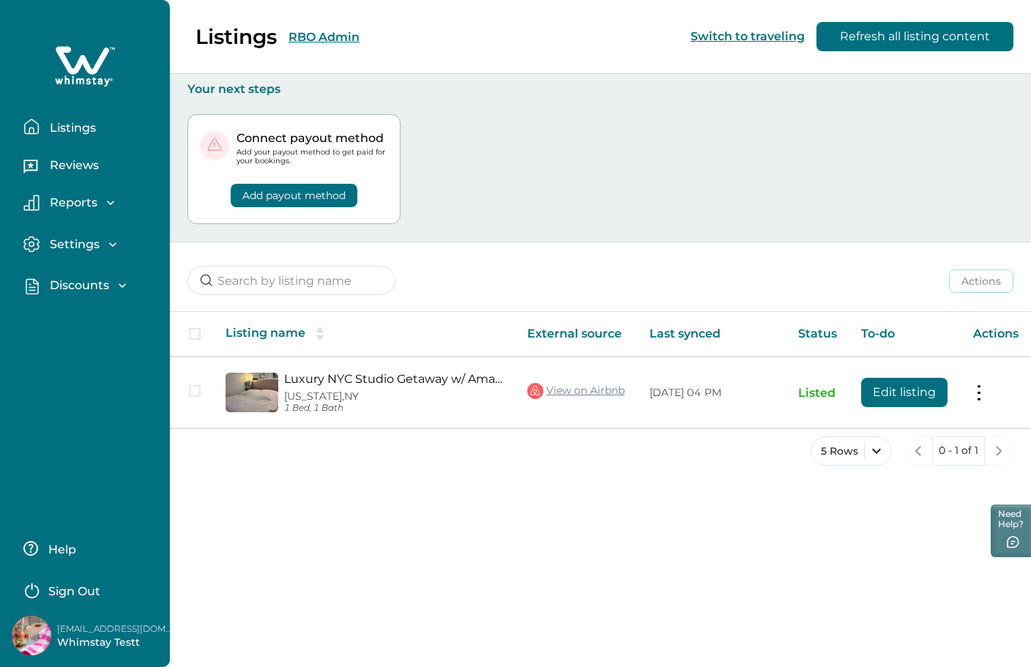
drag, startPoint x: 101, startPoint y: 280, endPoint x: 99, endPoint y: 308, distance: 27.9
click at [100, 280] on p "Discounts" at bounding box center [77, 285] width 64 height 15
click at [94, 323] on p "Discounts" at bounding box center [77, 318] width 64 height 15
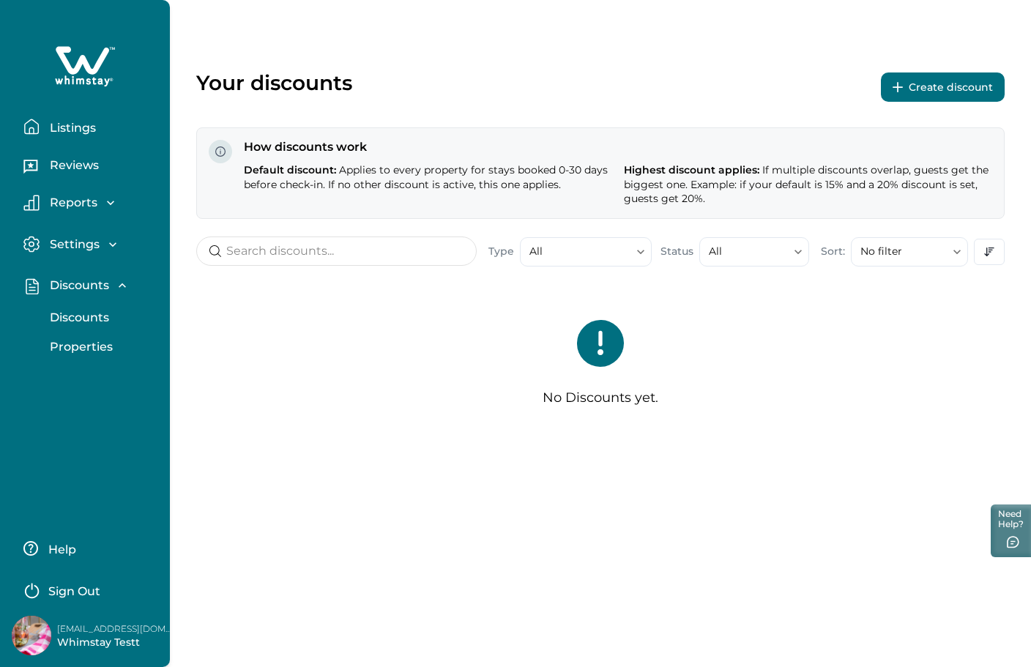
click at [937, 92] on button "Create discount" at bounding box center [943, 87] width 124 height 29
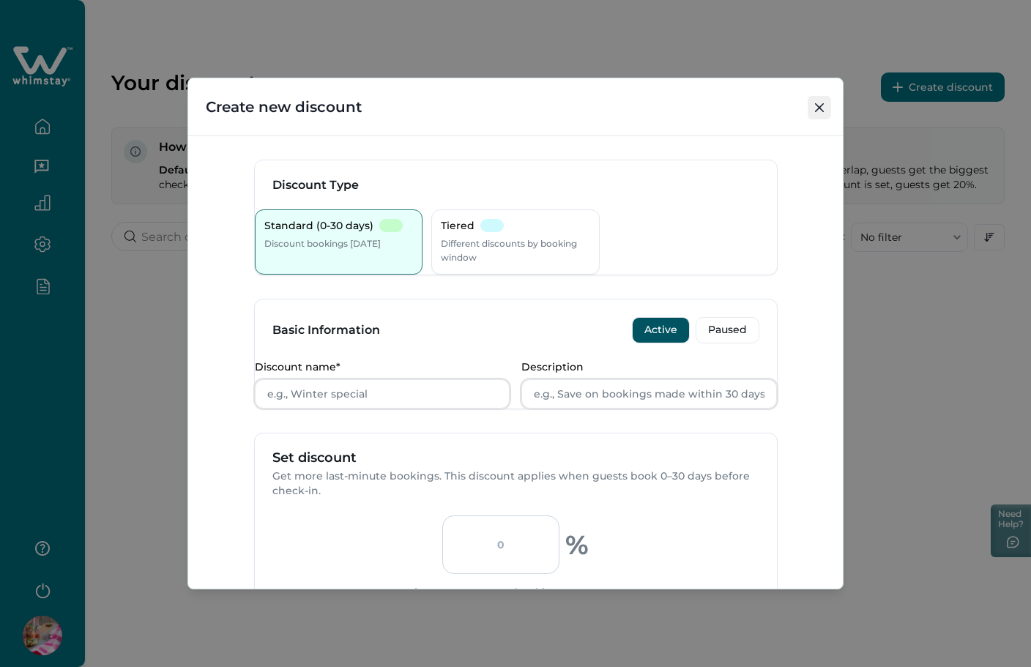
click at [820, 111] on icon "Close" at bounding box center [819, 107] width 9 height 9
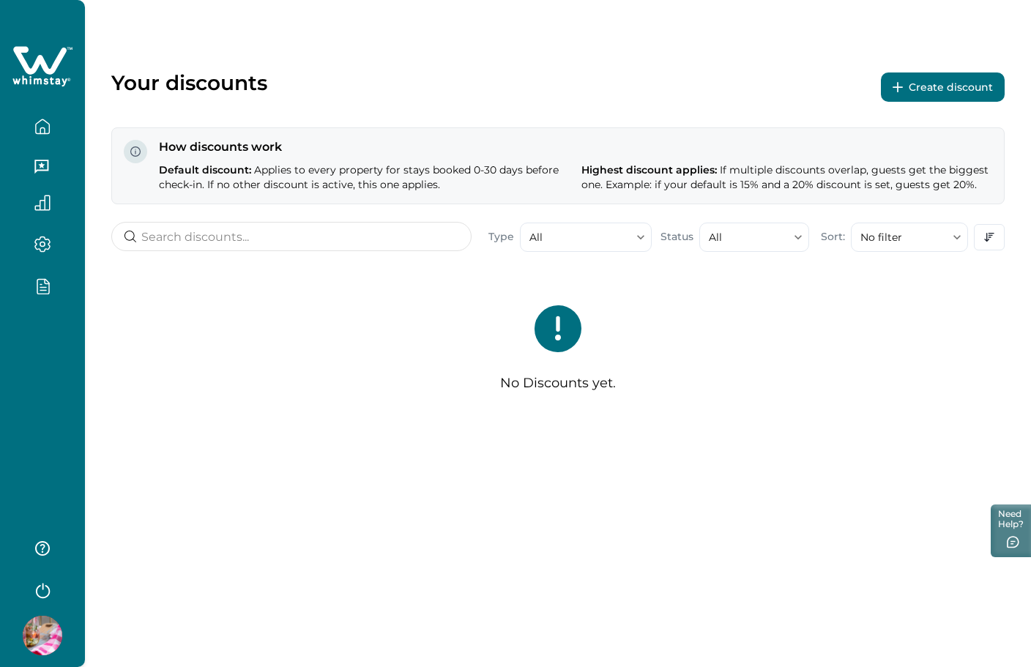
click at [41, 371] on div at bounding box center [42, 333] width 85 height 667
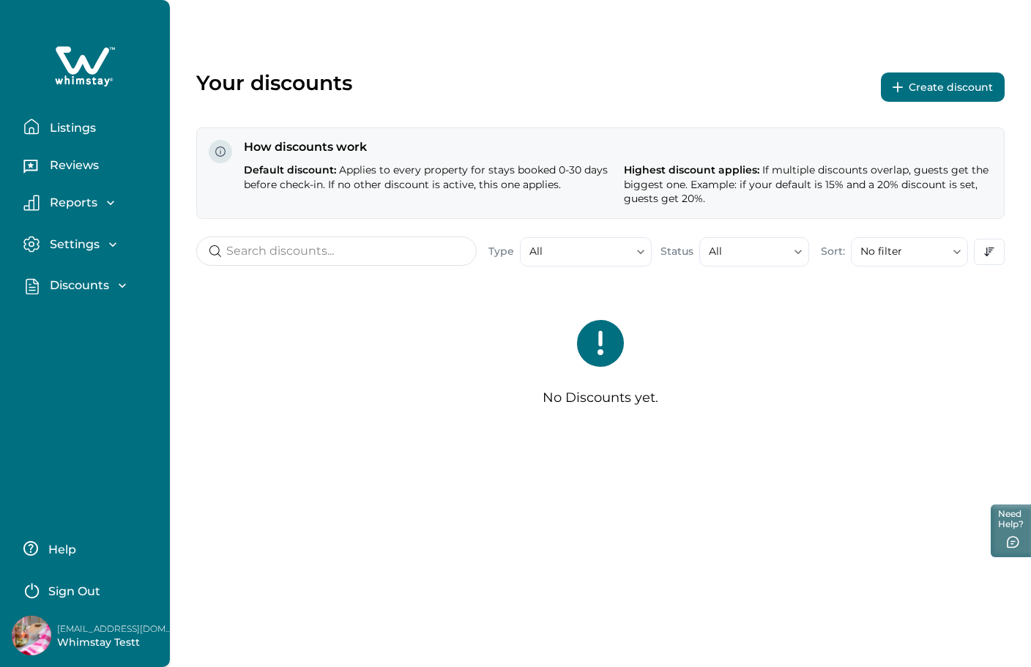
click at [81, 127] on p "Listings" at bounding box center [70, 128] width 51 height 15
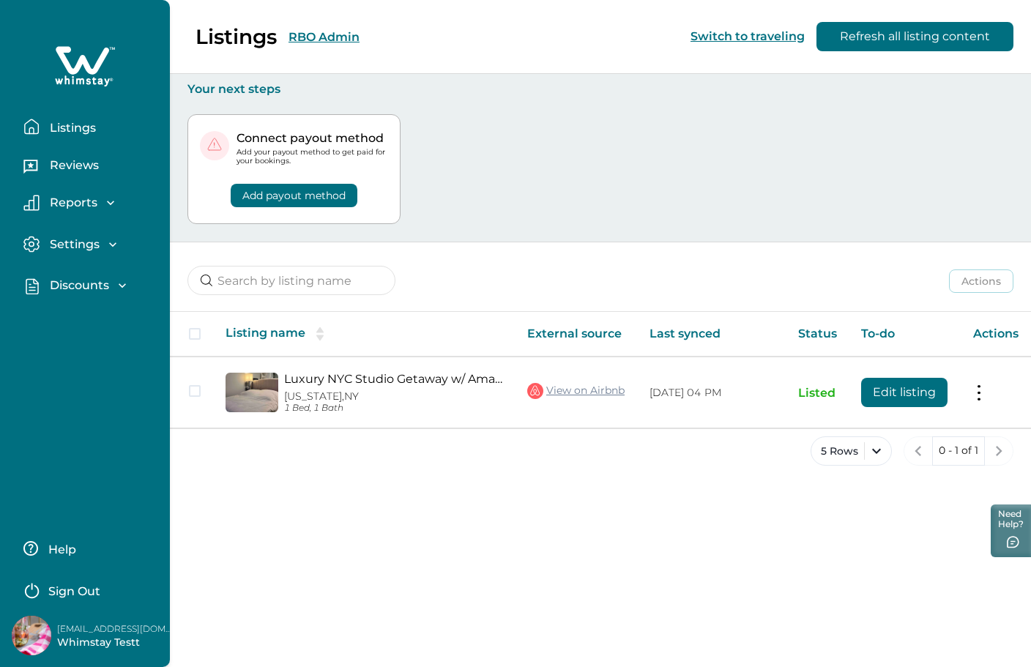
click at [322, 35] on div "Listings RBO Admin Switch to traveling Refresh all listing content" at bounding box center [515, 37] width 1031 height 74
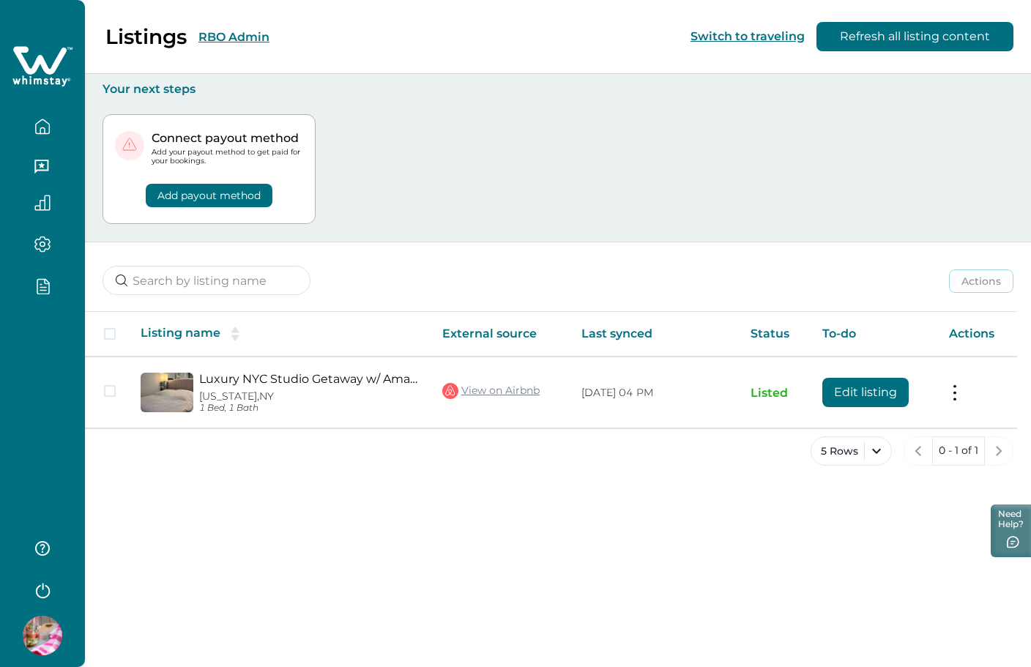
click at [232, 34] on button "RBO Admin" at bounding box center [233, 37] width 71 height 14
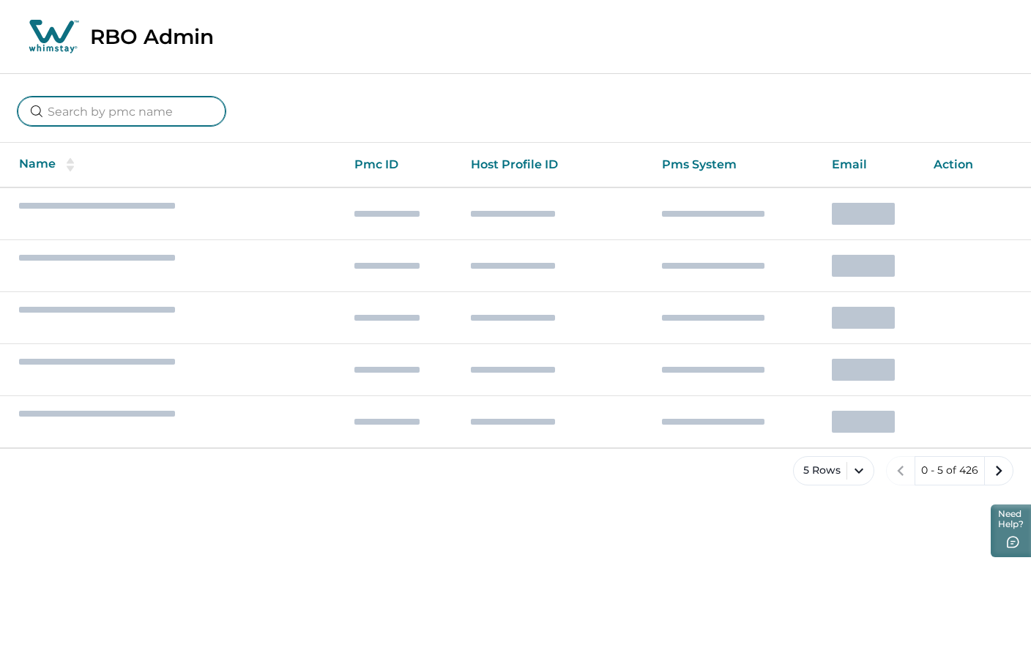
click at [123, 108] on input at bounding box center [122, 111] width 208 height 29
click at [129, 113] on input at bounding box center [122, 111] width 208 height 29
click at [47, 53] on icon at bounding box center [53, 36] width 55 height 37
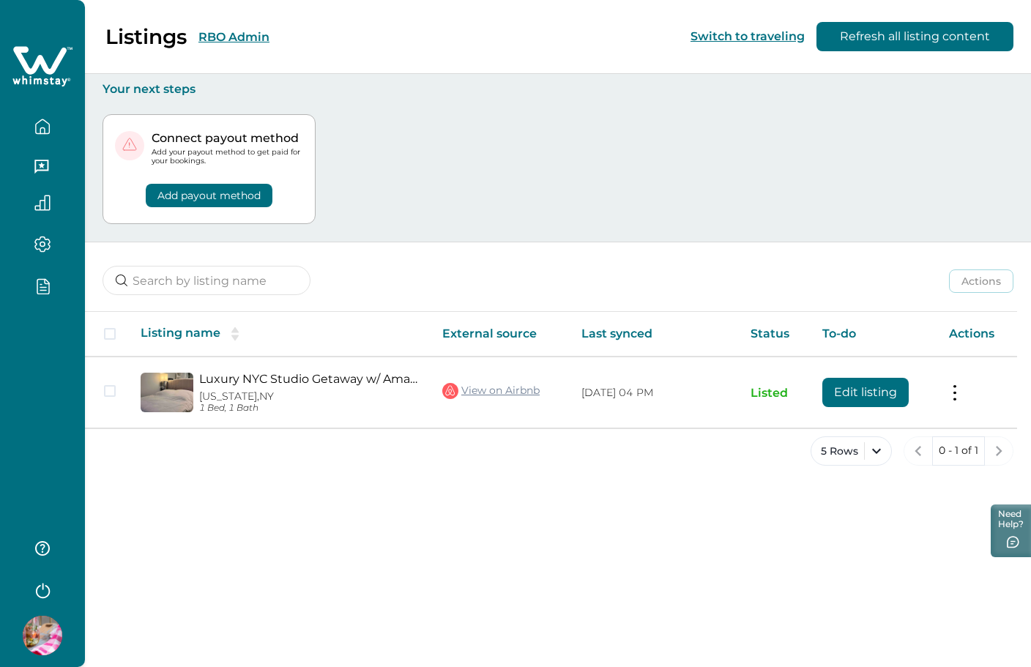
click at [40, 326] on div at bounding box center [42, 333] width 85 height 667
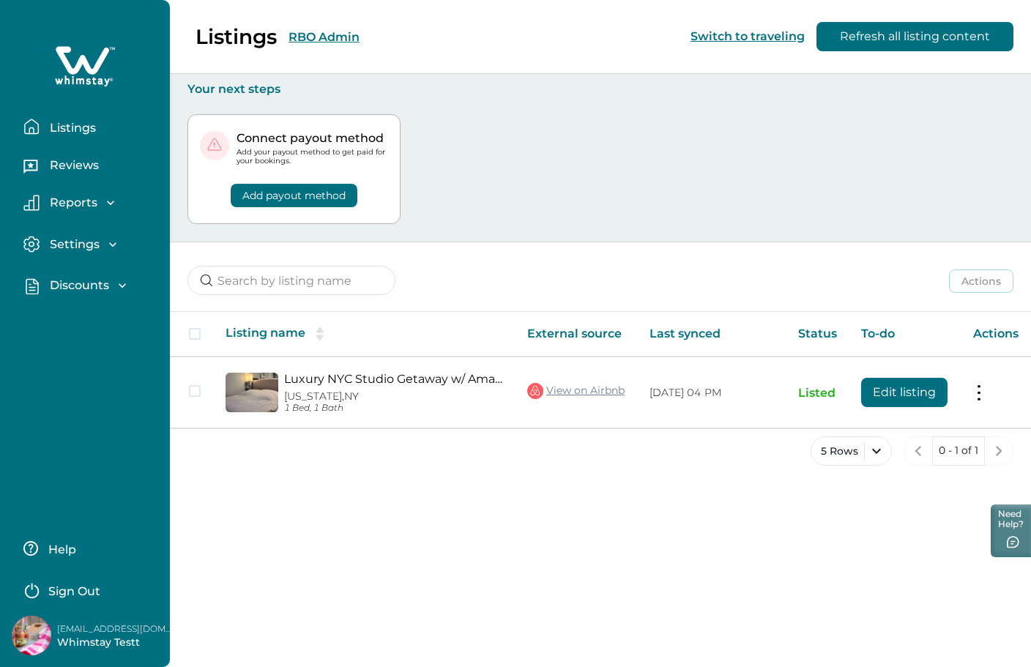
click at [67, 278] on p "Discounts" at bounding box center [77, 285] width 64 height 15
click at [80, 317] on p "Discounts" at bounding box center [77, 318] width 64 height 15
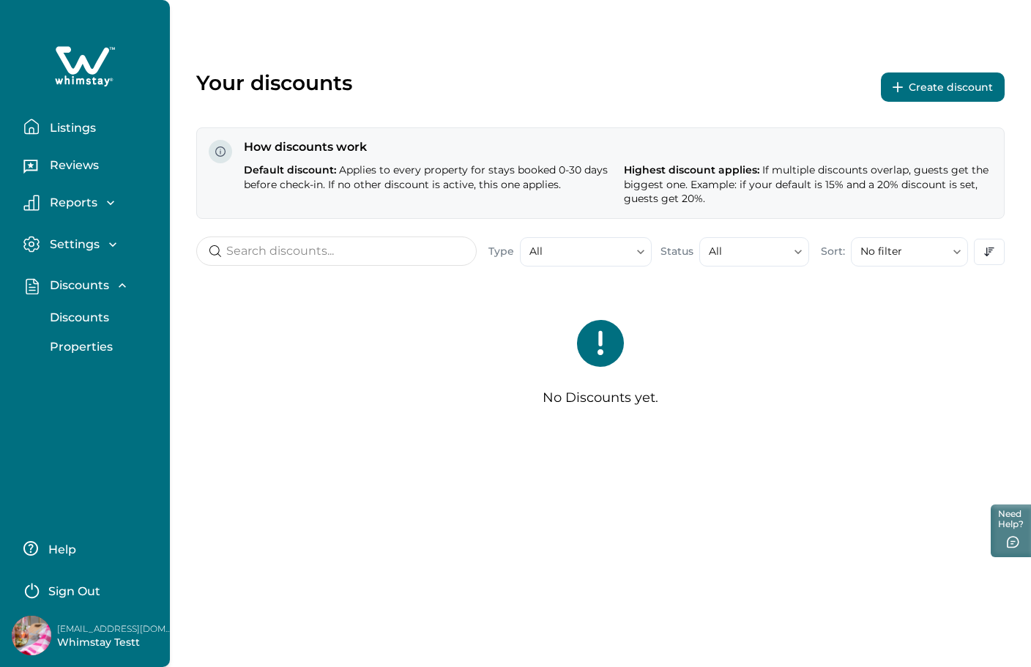
click at [934, 94] on button "Create discount" at bounding box center [943, 87] width 124 height 29
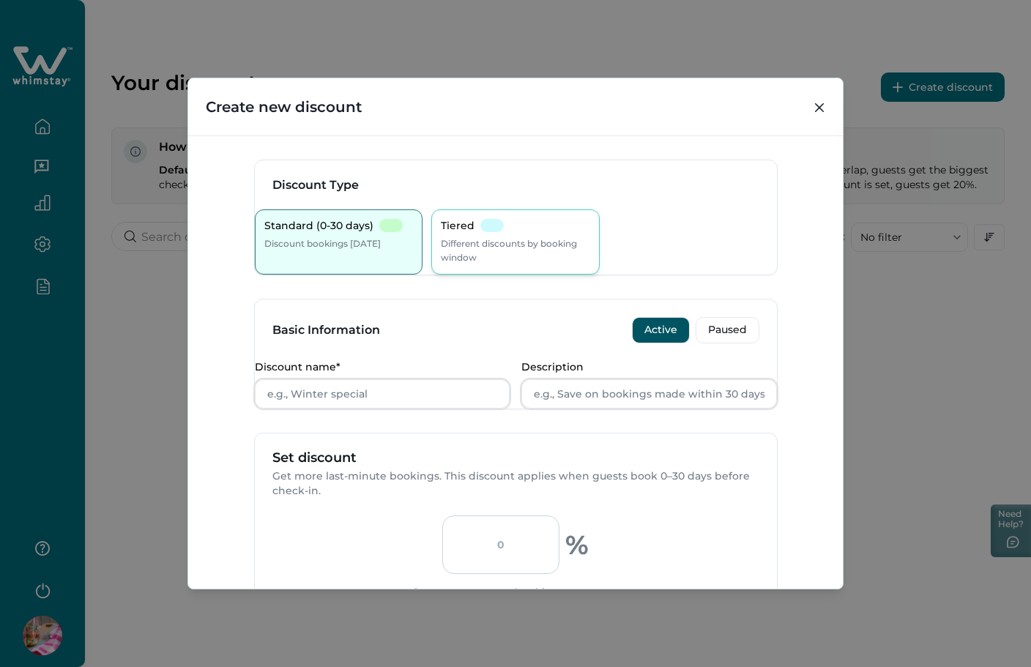
click at [499, 220] on div at bounding box center [491, 225] width 23 height 13
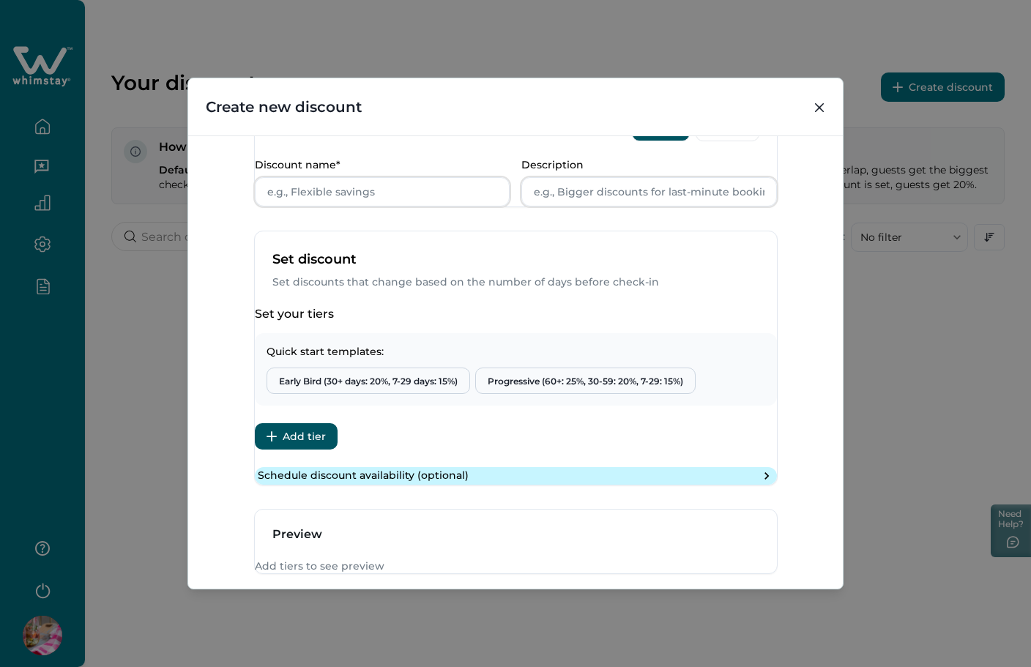
scroll to position [352, 0]
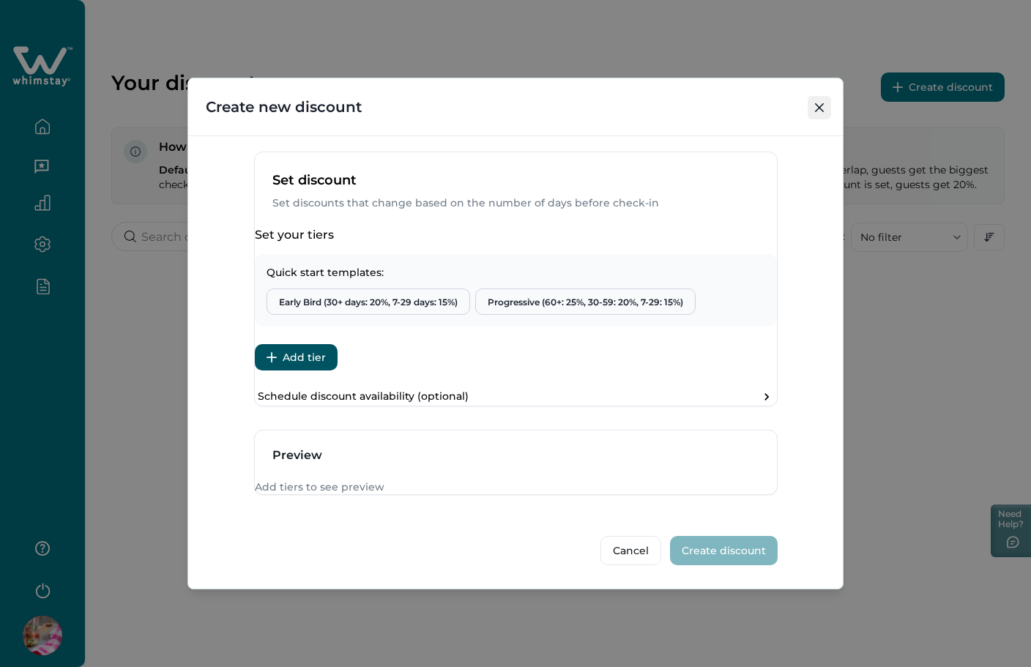
click at [830, 111] on button "Close" at bounding box center [819, 107] width 23 height 23
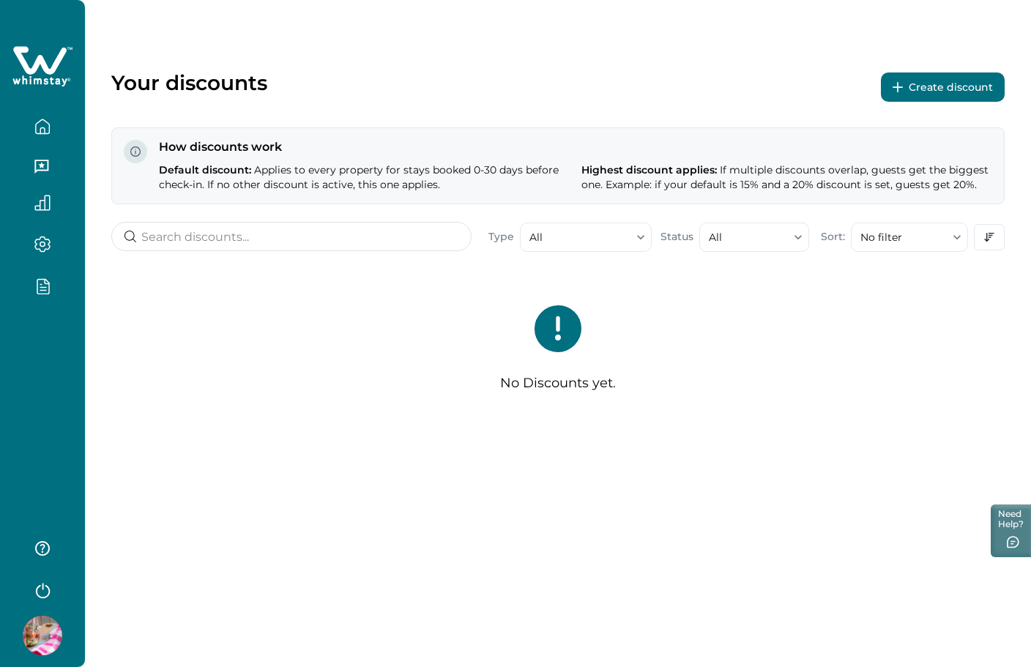
click at [45, 431] on div at bounding box center [42, 333] width 85 height 667
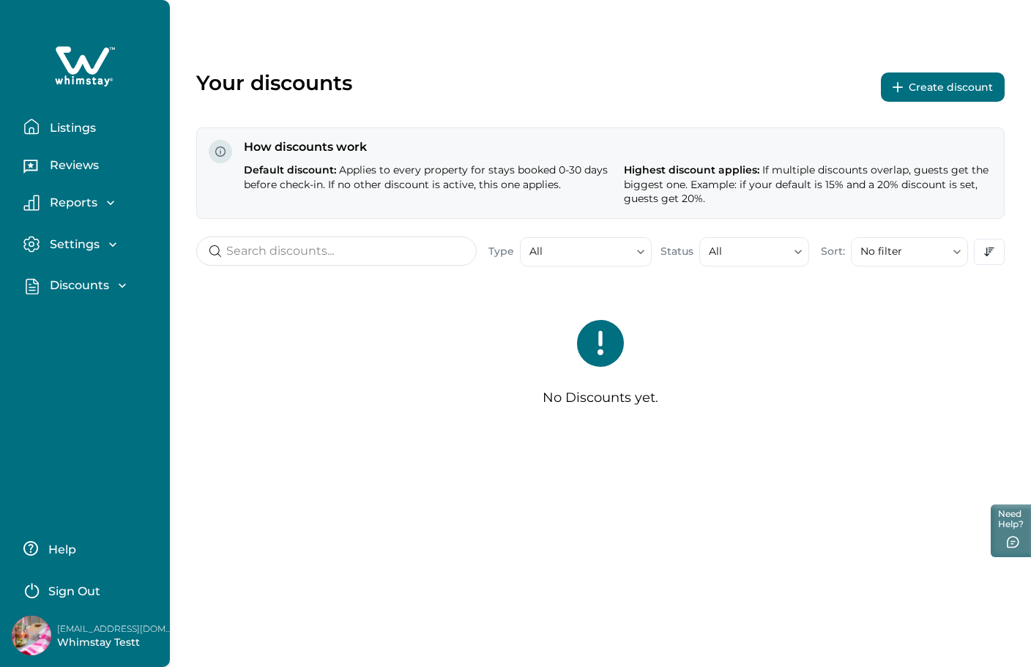
click at [74, 125] on p "Listings" at bounding box center [70, 128] width 51 height 15
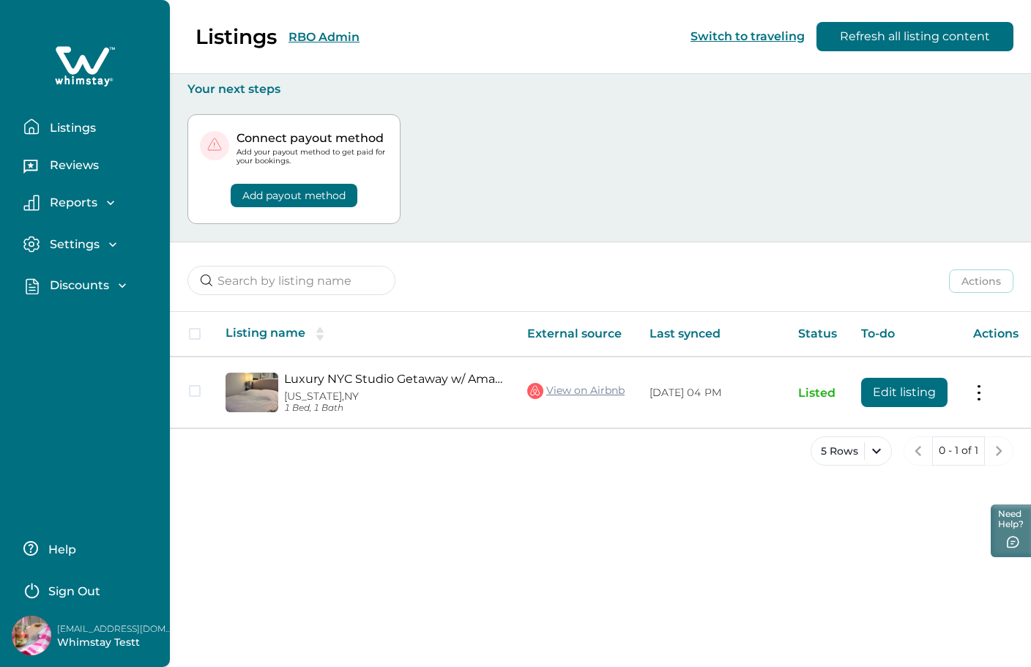
click at [311, 42] on div "Listings RBO Admin Switch to traveling Refresh all listing content" at bounding box center [515, 37] width 1031 height 74
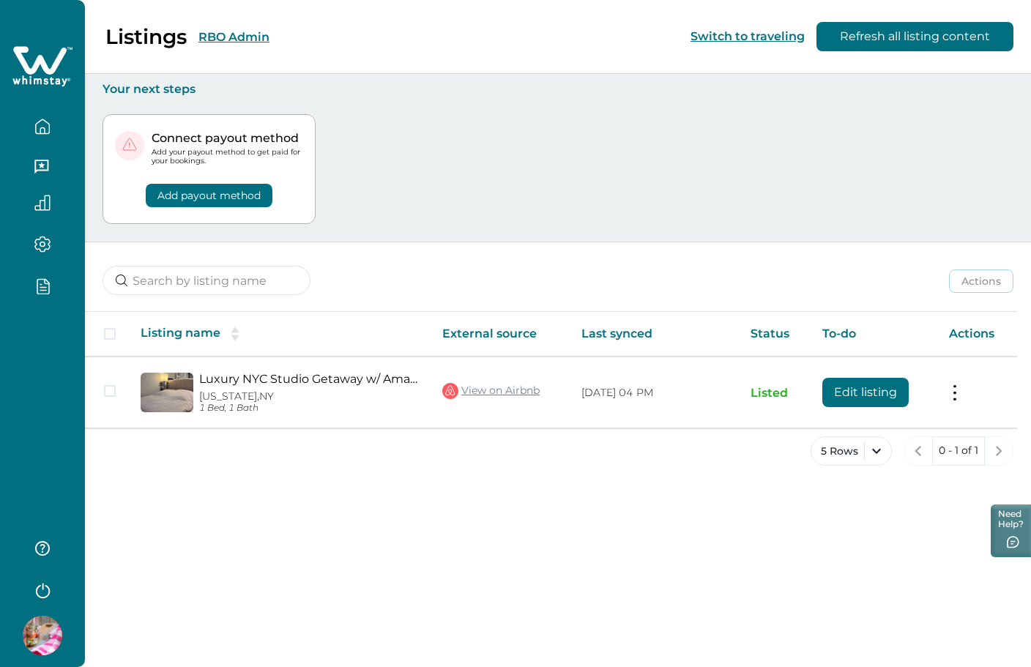
click at [237, 31] on button "RBO Admin" at bounding box center [233, 37] width 71 height 14
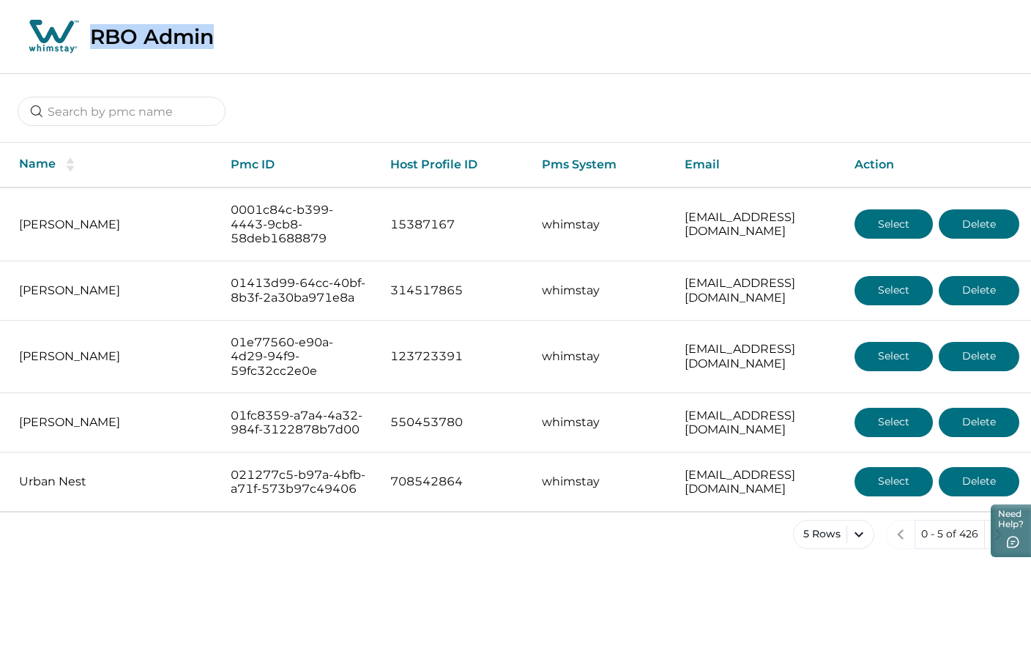
drag, startPoint x: 239, startPoint y: 37, endPoint x: 73, endPoint y: 37, distance: 167.0
click at [73, 37] on div "RBO Admin" at bounding box center [515, 37] width 1031 height 74
copy p "RBO Admin"
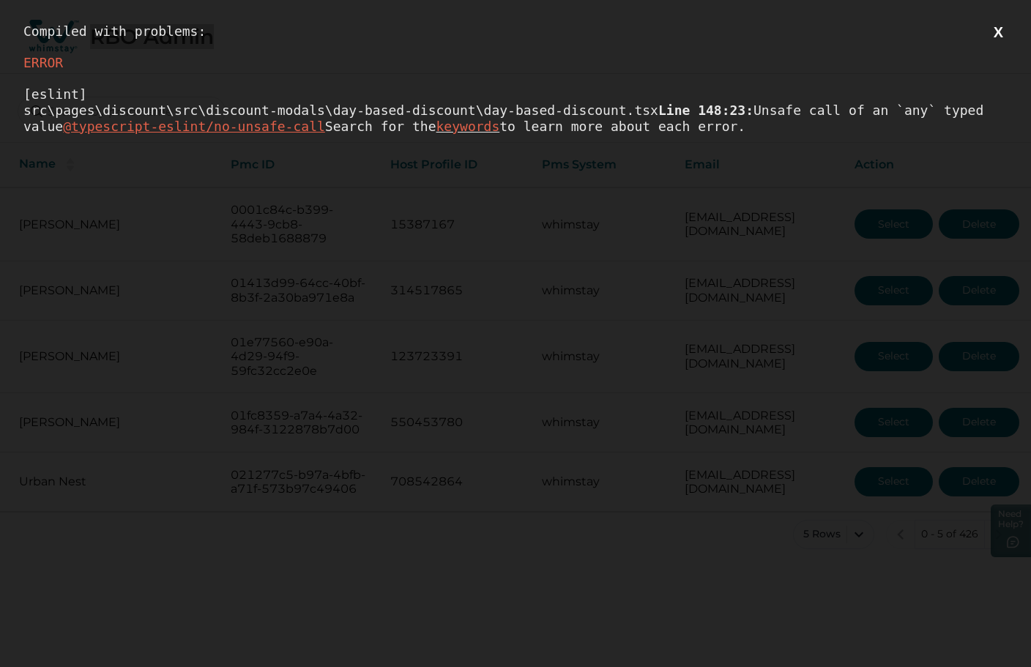
click at [1003, 29] on button "X" at bounding box center [998, 32] width 18 height 18
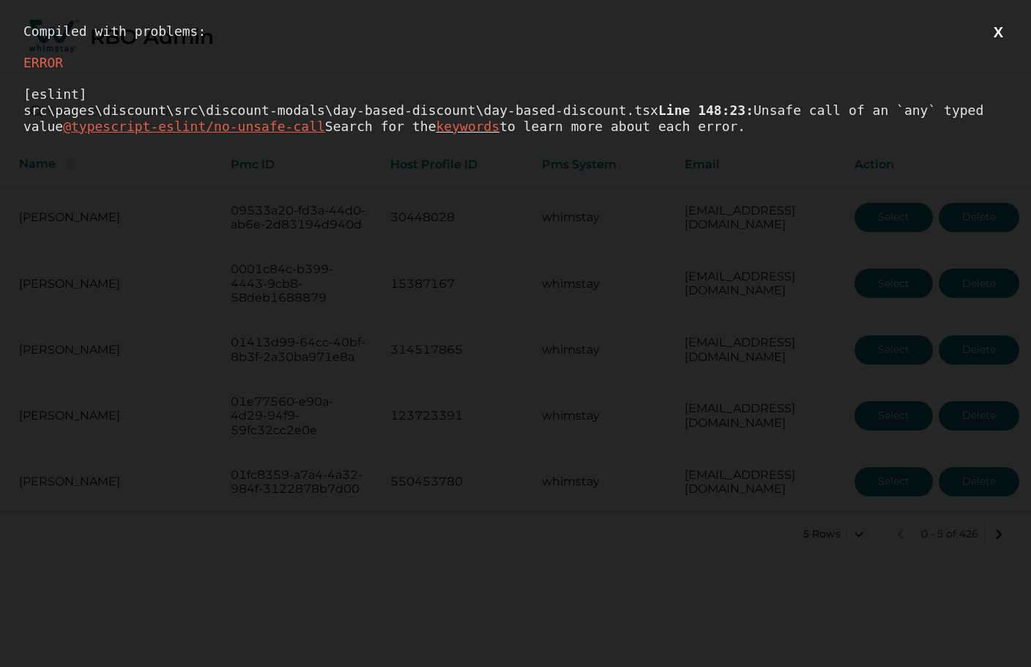
click at [991, 34] on button "X" at bounding box center [998, 32] width 18 height 18
click at [998, 36] on button "X" at bounding box center [998, 32] width 18 height 18
click at [998, 28] on button "X" at bounding box center [998, 32] width 18 height 18
click at [991, 28] on button "X" at bounding box center [998, 32] width 18 height 18
click at [992, 32] on button "X" at bounding box center [998, 32] width 18 height 18
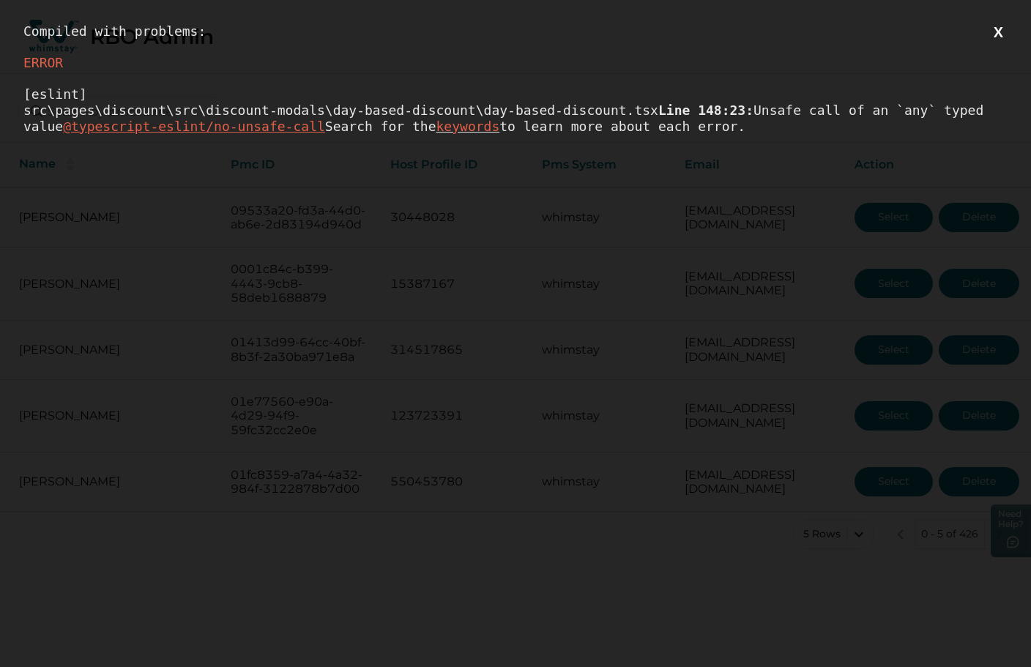
click at [1000, 34] on button "X" at bounding box center [998, 32] width 18 height 18
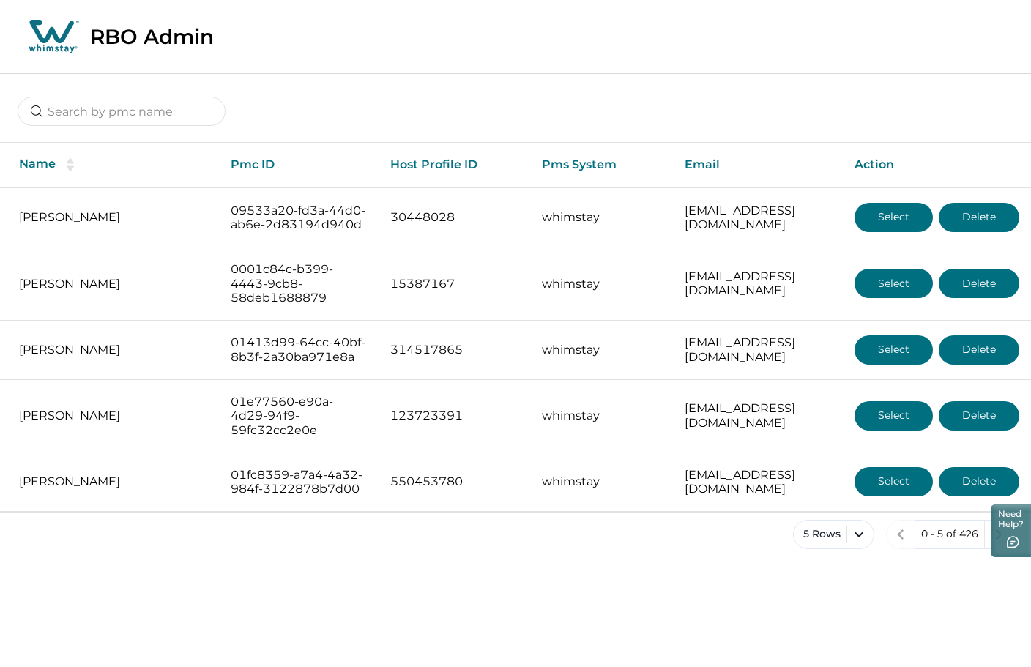
click at [45, 25] on icon at bounding box center [53, 36] width 55 height 37
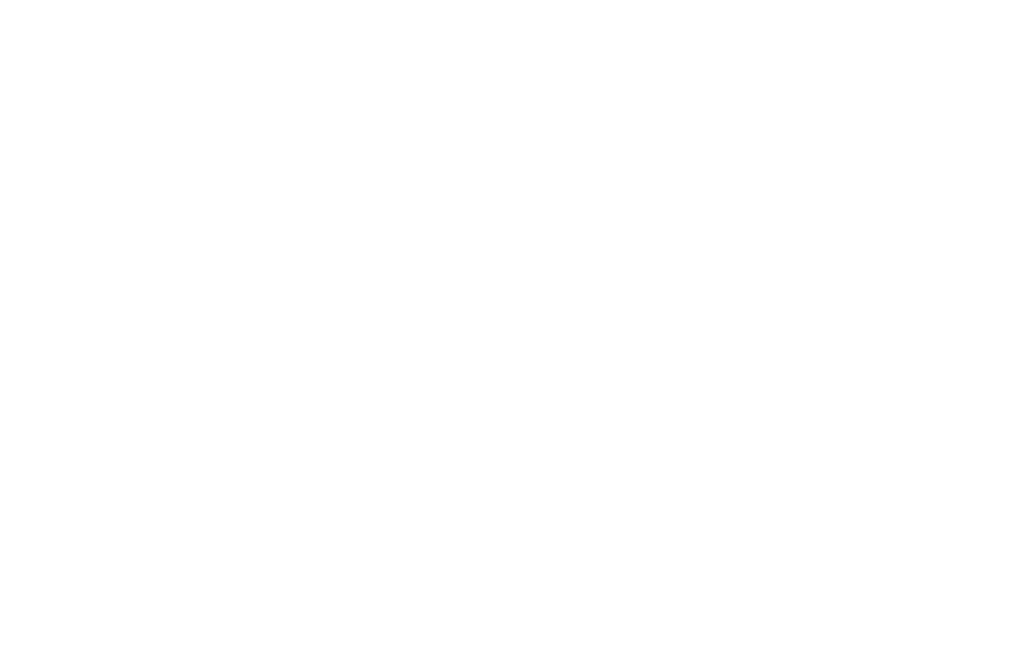
click at [38, 6] on html at bounding box center [515, 3] width 1031 height 6
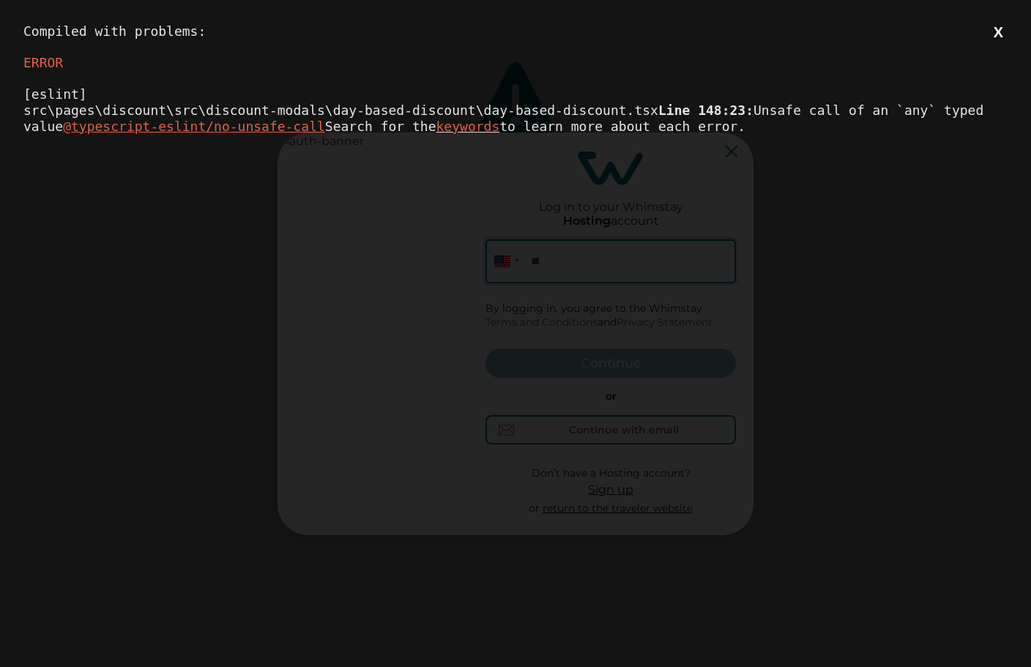
click at [1000, 31] on button "X" at bounding box center [998, 32] width 18 height 18
